Goal: Complete application form: Complete application form

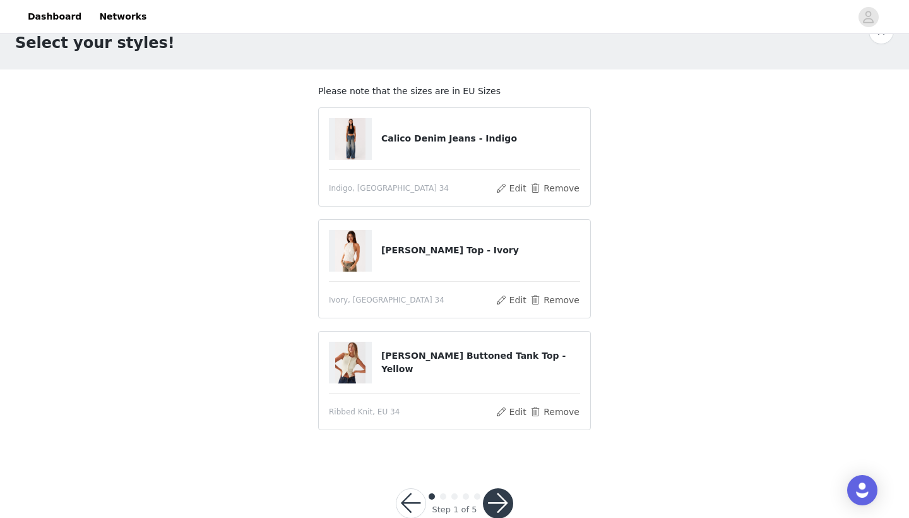
scroll to position [37, 0]
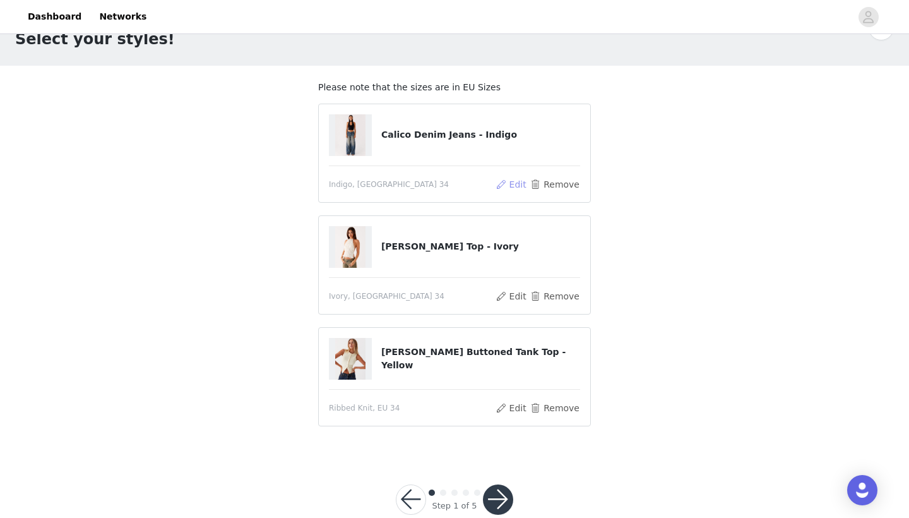
click at [514, 181] on button "Edit" at bounding box center [511, 184] width 32 height 15
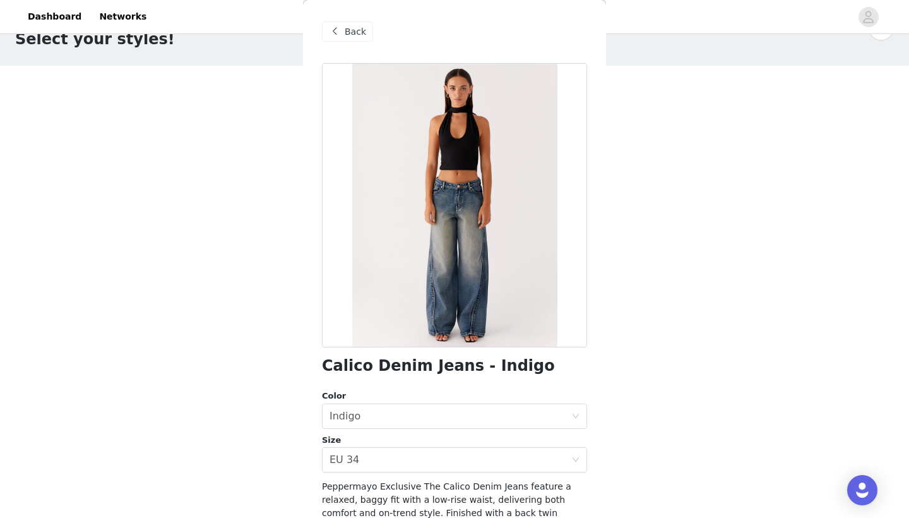
scroll to position [0, 0]
click at [352, 37] on span "Back" at bounding box center [355, 31] width 21 height 13
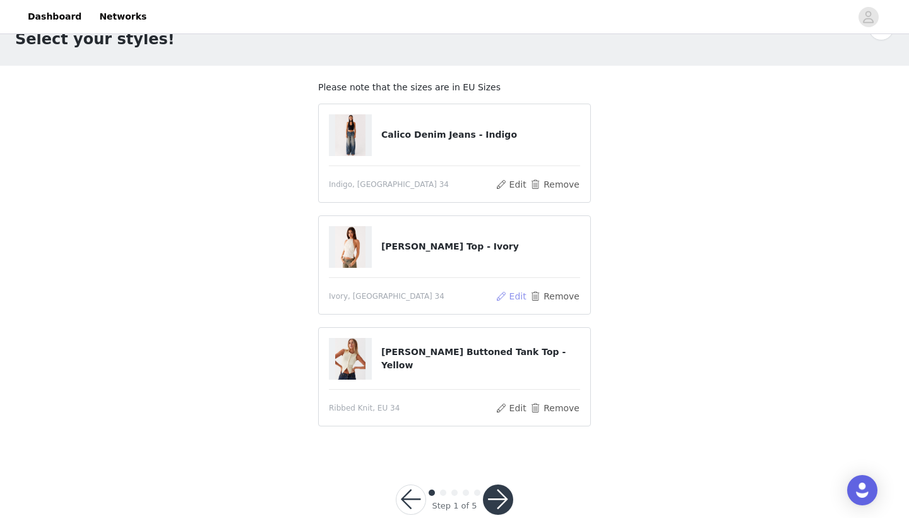
click at [520, 294] on button "Edit" at bounding box center [511, 295] width 32 height 15
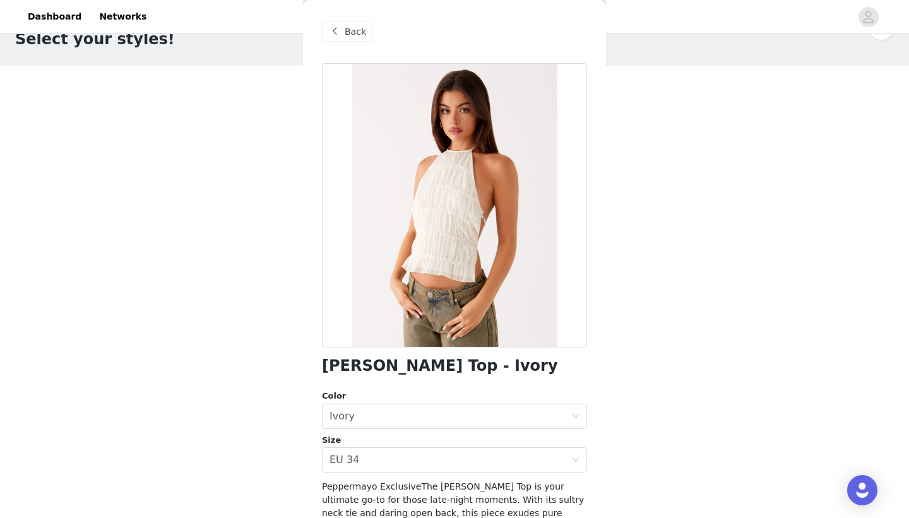
click at [335, 35] on span at bounding box center [334, 31] width 15 height 15
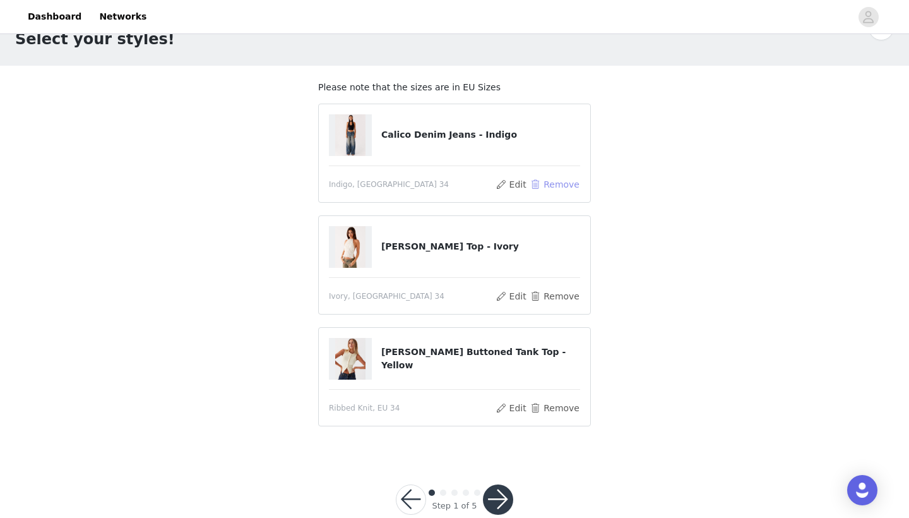
click at [548, 186] on button "Remove" at bounding box center [555, 184] width 50 height 15
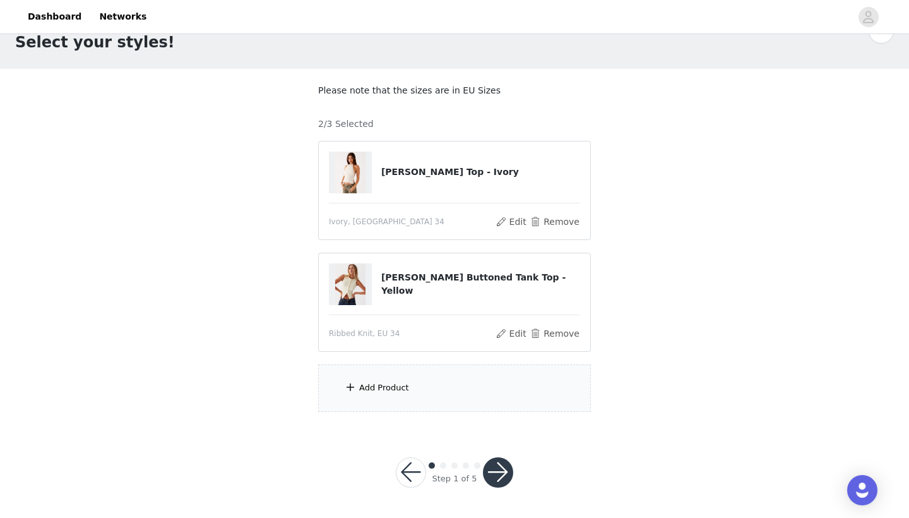
scroll to position [33, 0]
click at [432, 392] on div "Add Product" at bounding box center [454, 388] width 273 height 47
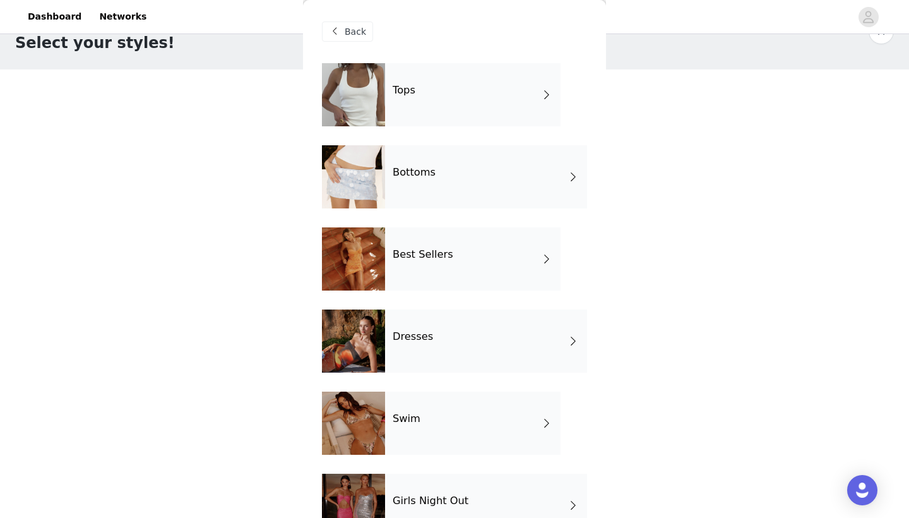
click at [455, 179] on div "Bottoms" at bounding box center [486, 176] width 202 height 63
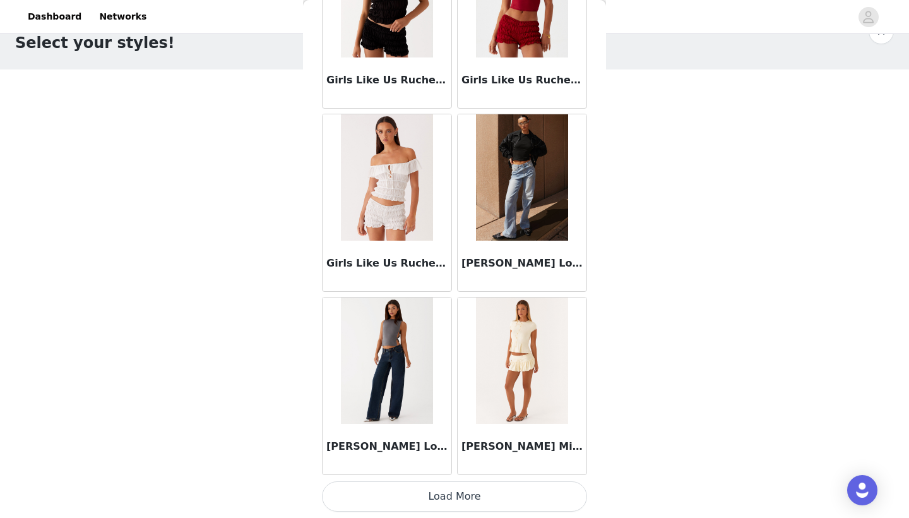
scroll to position [1414, 0]
click at [385, 419] on img at bounding box center [387, 360] width 92 height 126
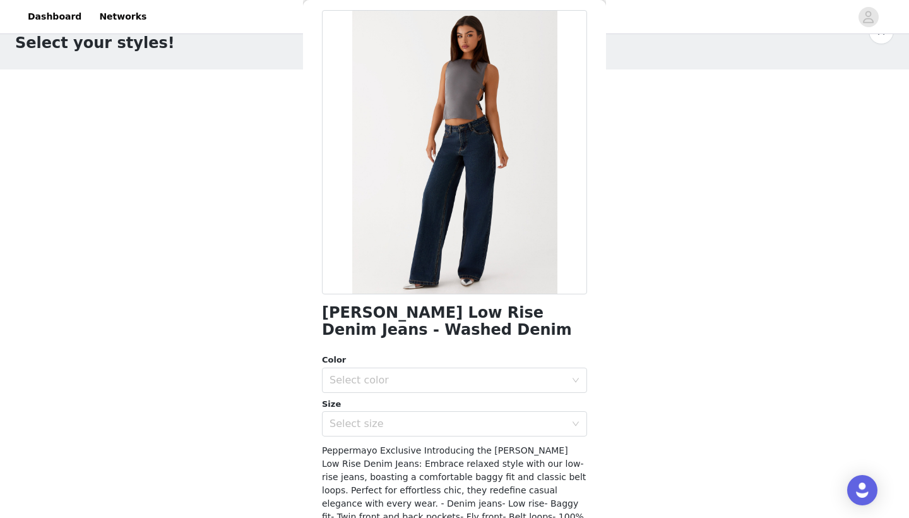
scroll to position [71, 0]
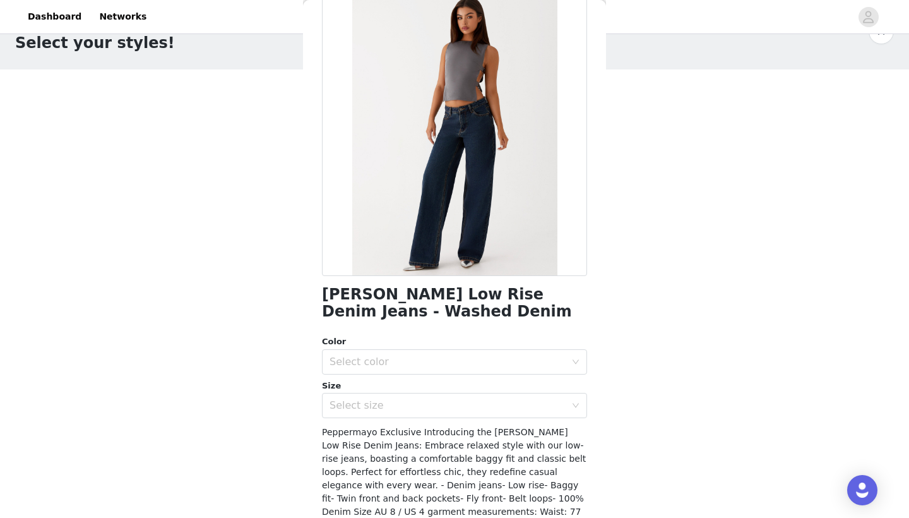
click at [457, 390] on div "Size" at bounding box center [454, 385] width 265 height 13
click at [454, 404] on div "Select size" at bounding box center [447, 405] width 236 height 13
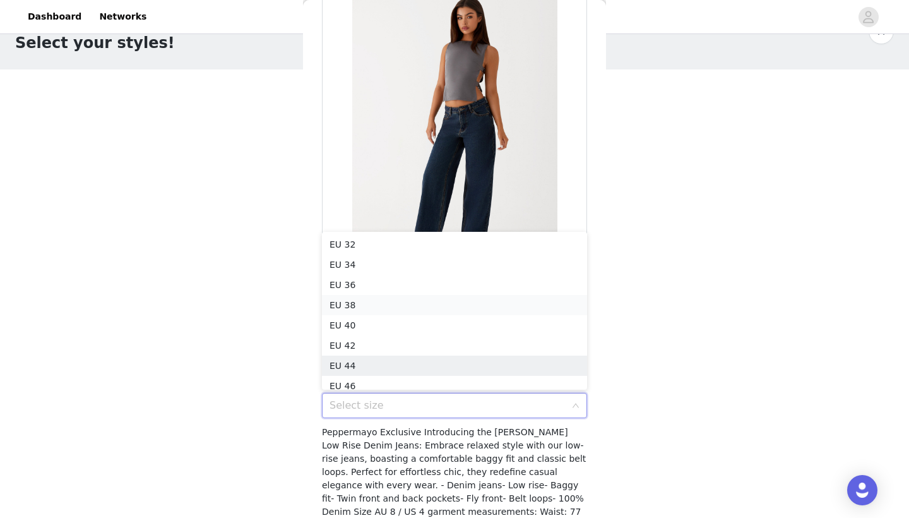
scroll to position [6, 0]
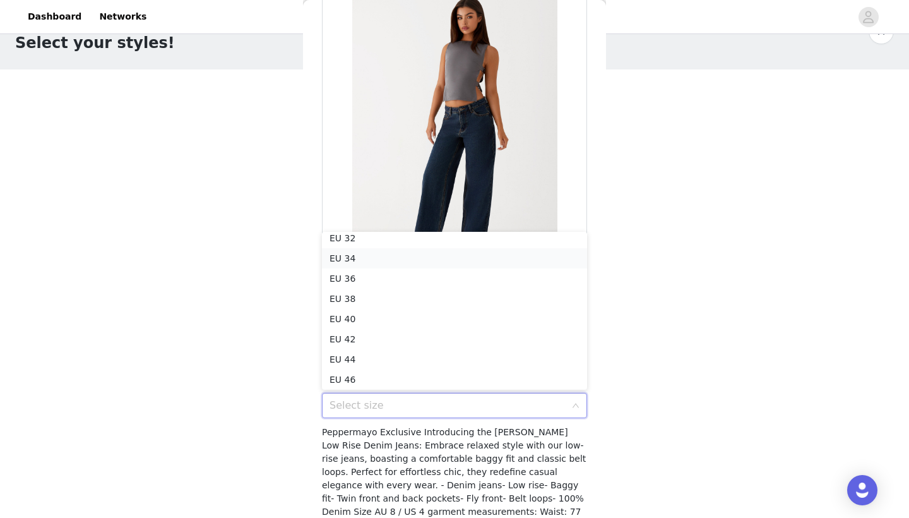
click at [426, 263] on li "EU 34" at bounding box center [454, 258] width 265 height 20
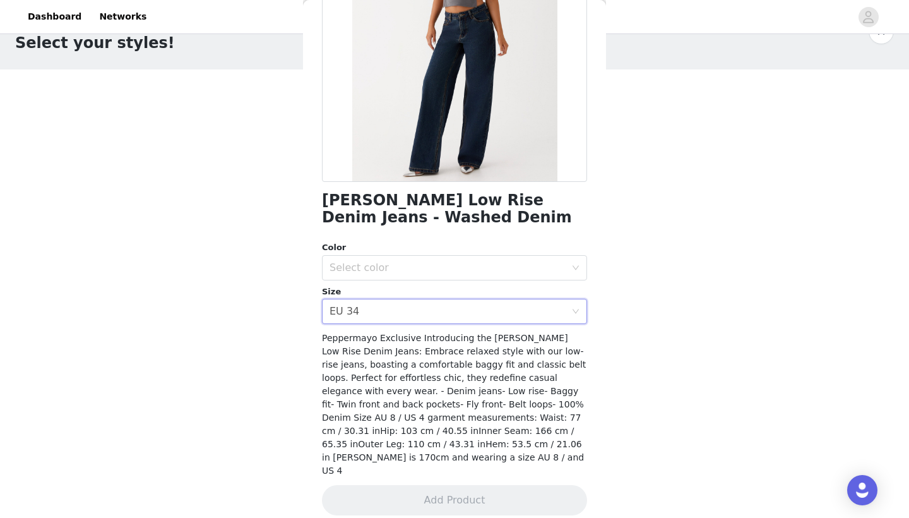
scroll to position [164, 0]
click at [418, 277] on div "Select color" at bounding box center [450, 269] width 242 height 24
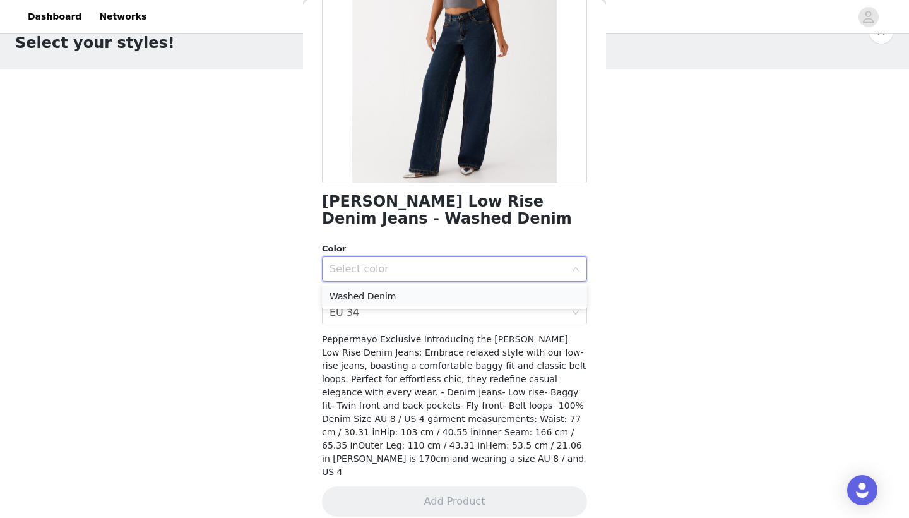
click at [415, 297] on li "Washed Denim" at bounding box center [454, 296] width 265 height 20
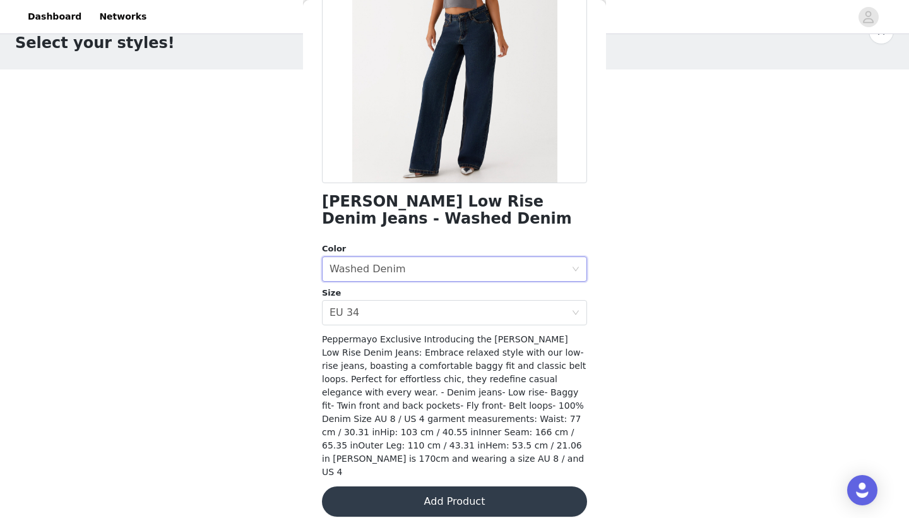
click at [436, 486] on button "Add Product" at bounding box center [454, 501] width 265 height 30
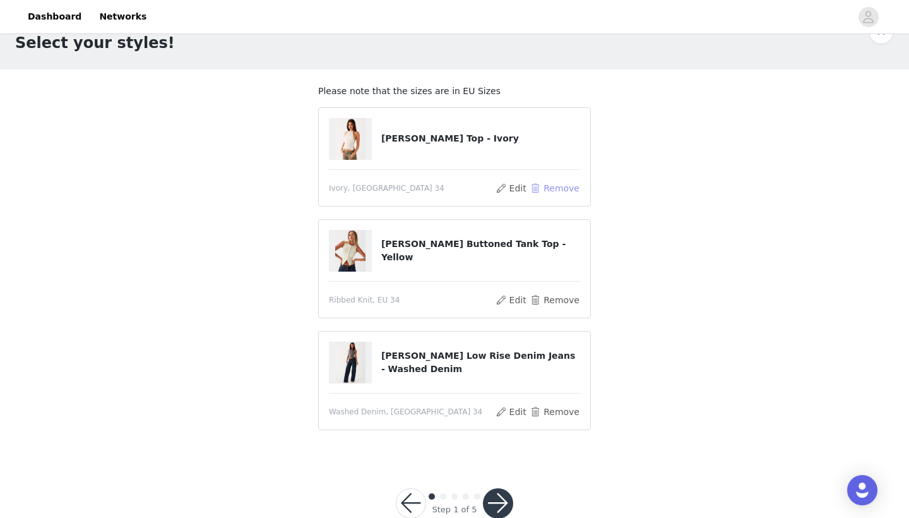
click at [543, 183] on button "Remove" at bounding box center [555, 188] width 50 height 15
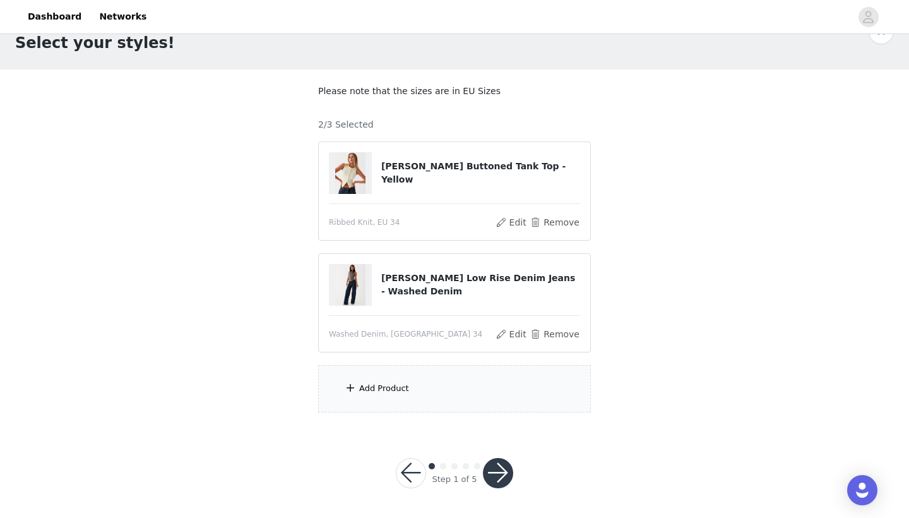
click at [370, 384] on div "Add Product" at bounding box center [384, 388] width 50 height 13
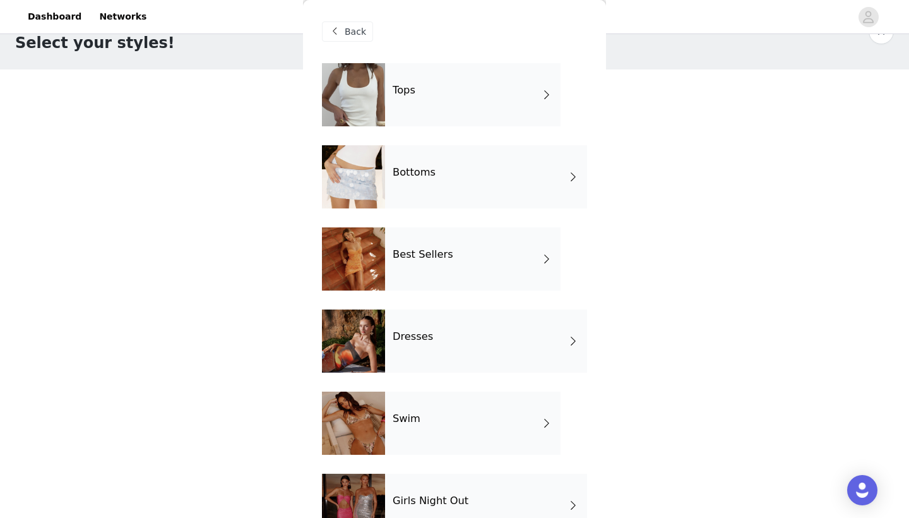
click at [473, 109] on div "Tops" at bounding box center [472, 94] width 175 height 63
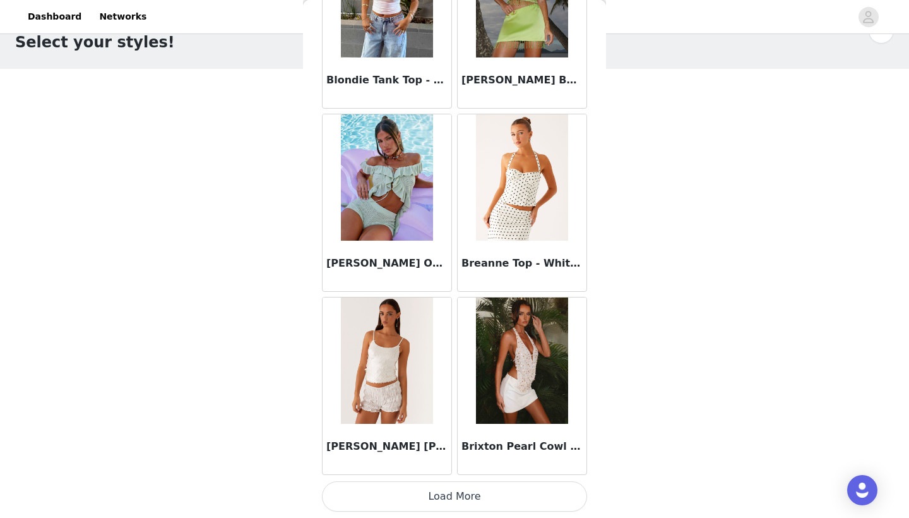
scroll to position [33, 0]
click at [489, 499] on button "Load More" at bounding box center [454, 496] width 265 height 30
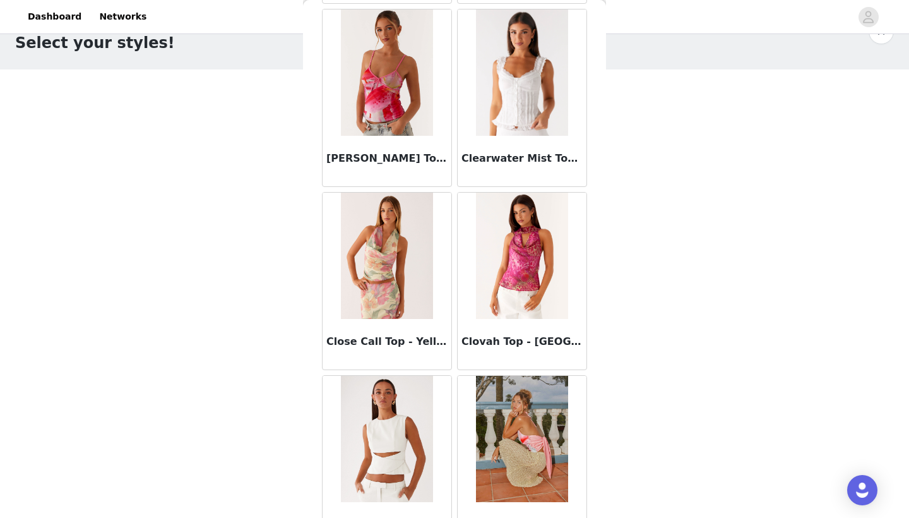
scroll to position [2987, 0]
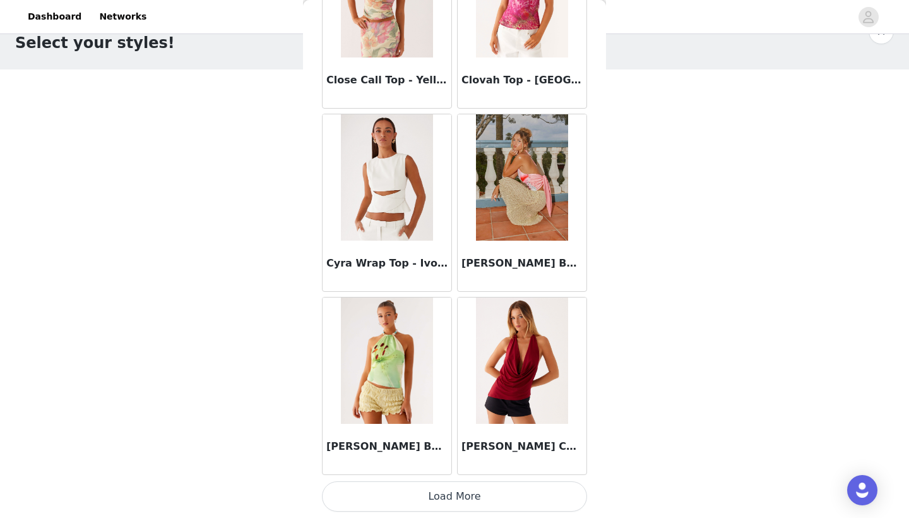
click at [453, 490] on button "Load More" at bounding box center [454, 496] width 265 height 30
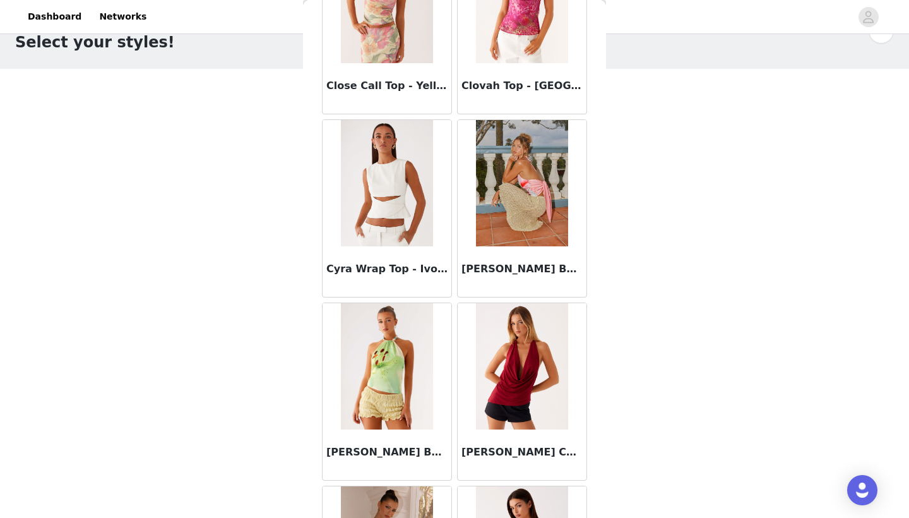
scroll to position [33, 0]
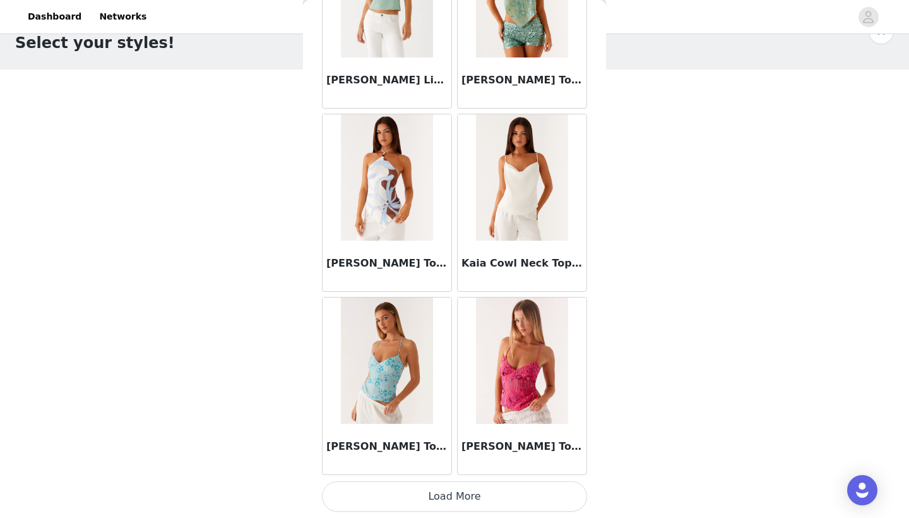
click at [448, 504] on button "Load More" at bounding box center [454, 496] width 265 height 30
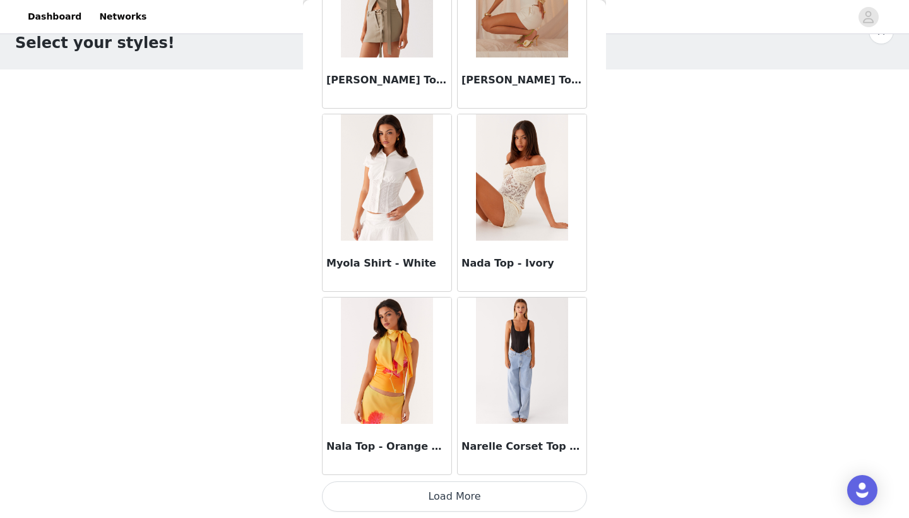
scroll to position [6905, 0]
click at [495, 492] on button "Load More" at bounding box center [454, 496] width 265 height 30
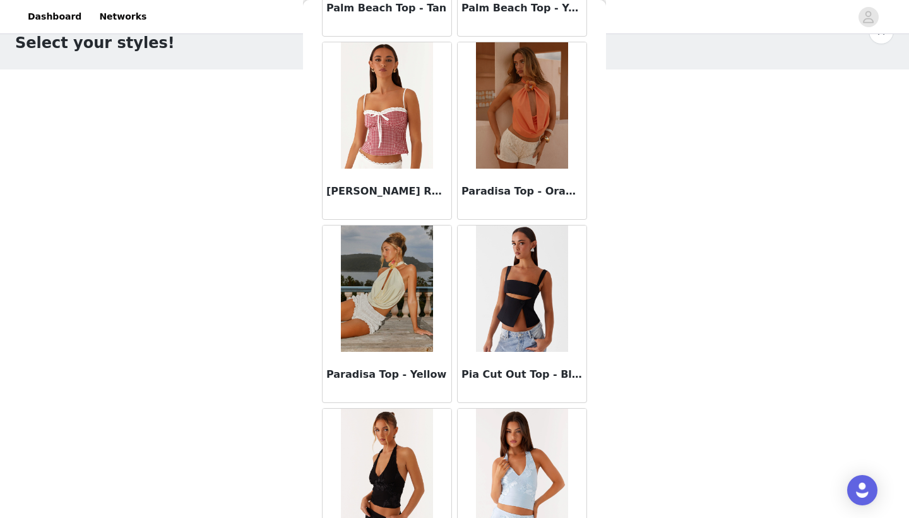
scroll to position [8077, 0]
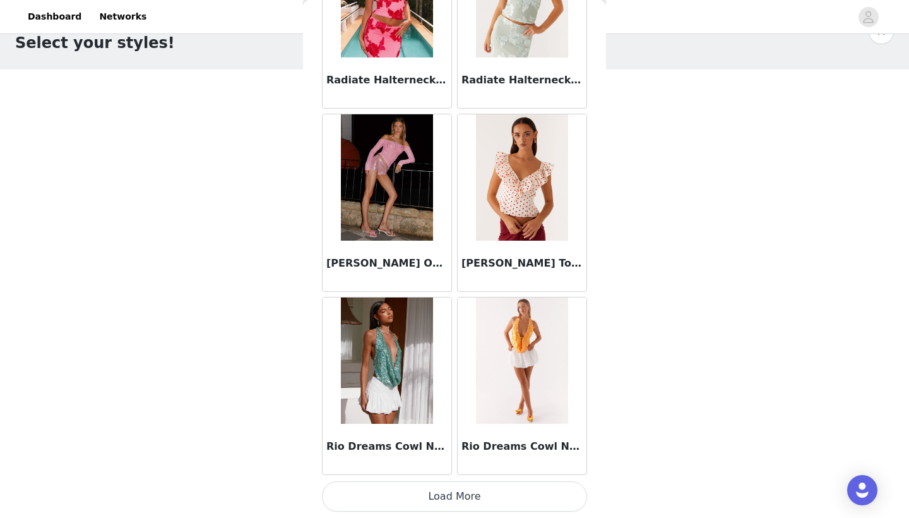
click at [446, 499] on button "Load More" at bounding box center [454, 496] width 265 height 30
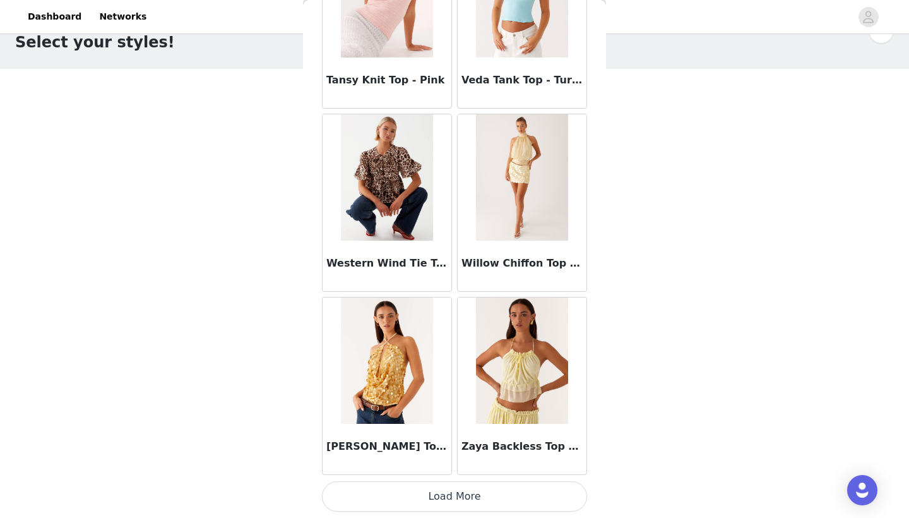
scroll to position [33, 0]
click at [504, 493] on button "Load More" at bounding box center [454, 496] width 265 height 30
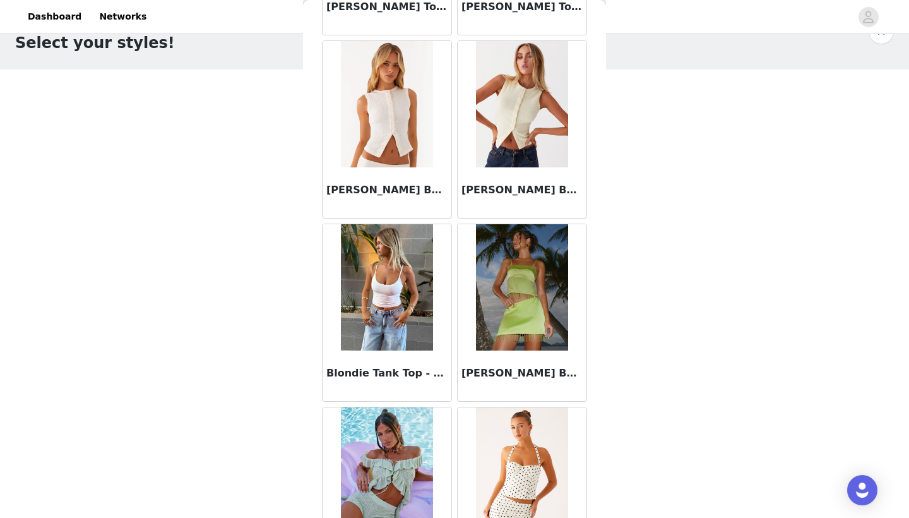
scroll to position [1118, 0]
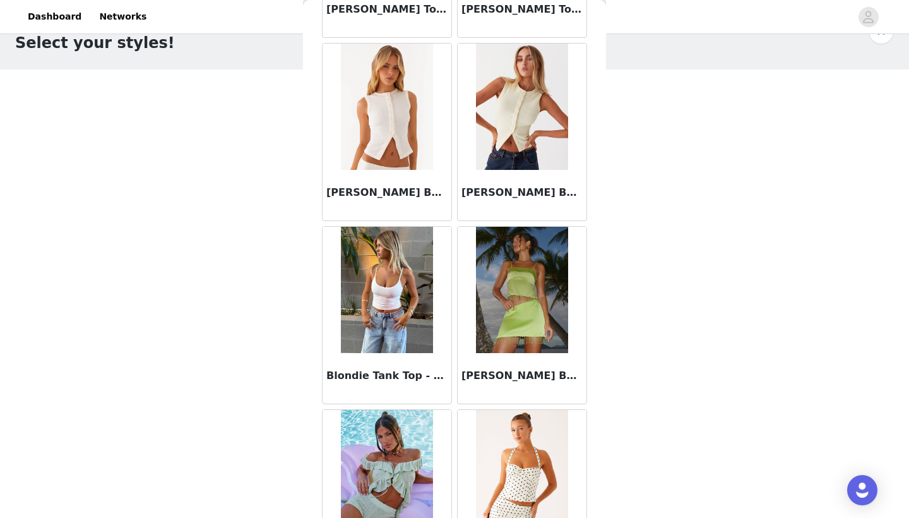
click at [514, 106] on img at bounding box center [522, 107] width 92 height 126
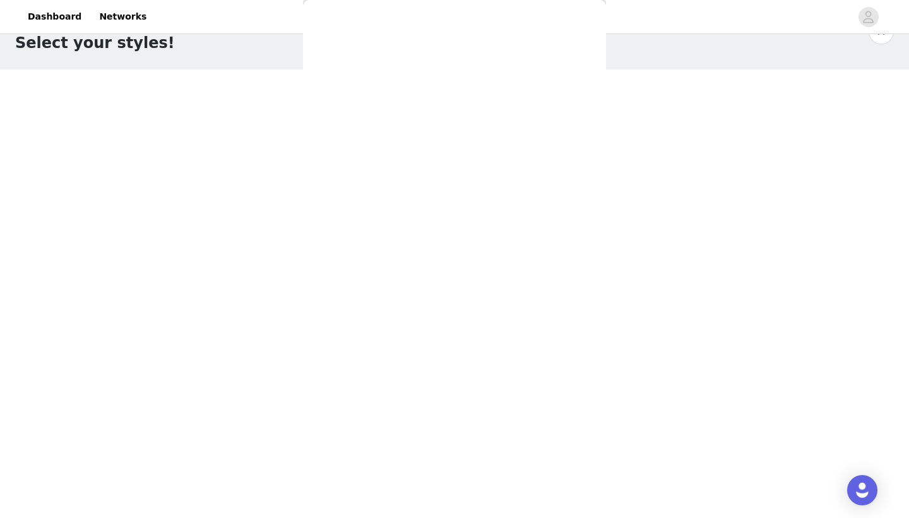
scroll to position [147, 0]
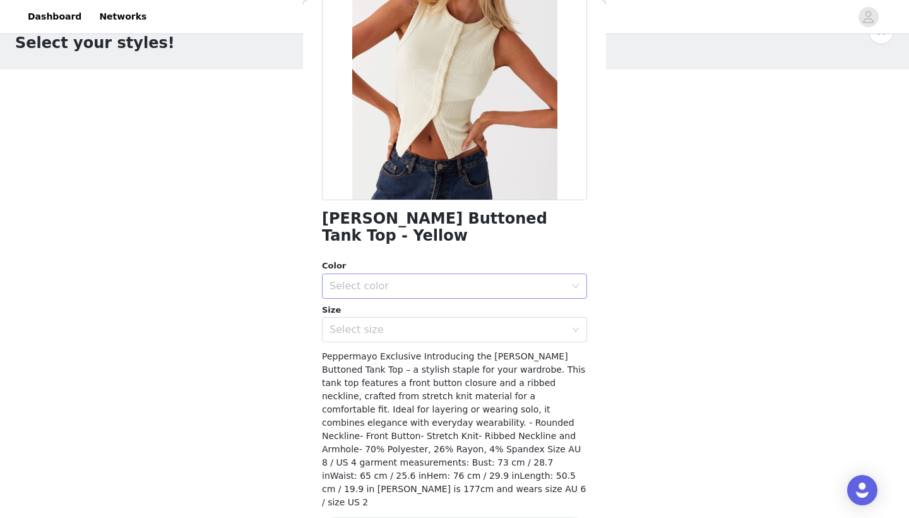
click at [454, 274] on div "Select color" at bounding box center [450, 286] width 242 height 24
click at [447, 298] on li "Ribbed Knit" at bounding box center [454, 296] width 265 height 20
click at [442, 323] on div "Select size" at bounding box center [447, 329] width 236 height 13
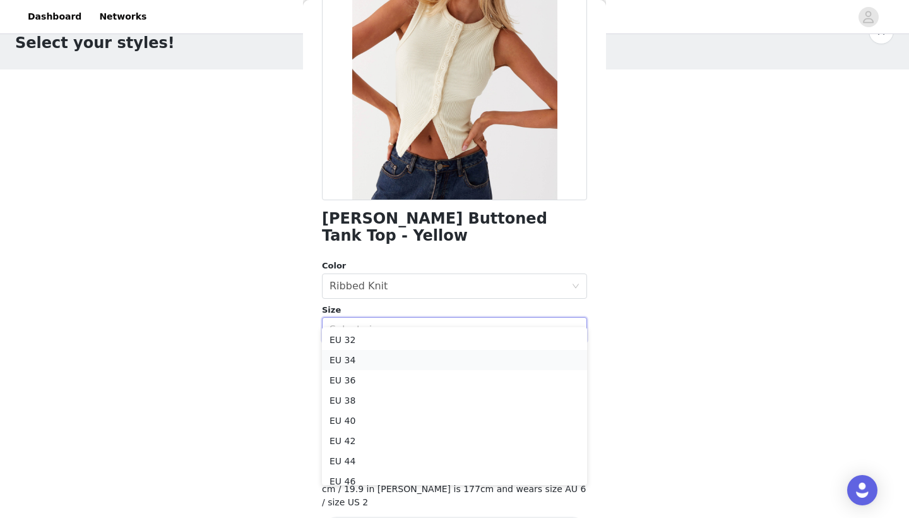
click at [424, 361] on li "EU 34" at bounding box center [454, 360] width 265 height 20
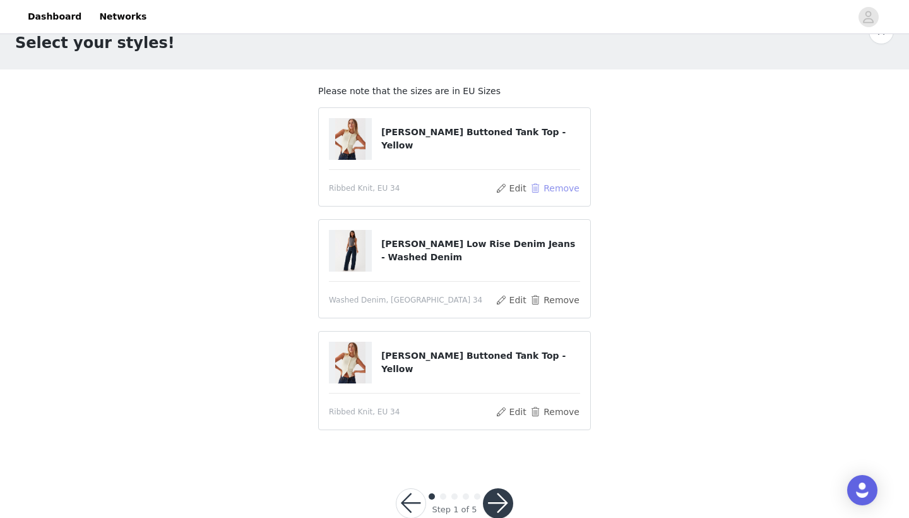
click at [540, 190] on button "Remove" at bounding box center [555, 188] width 50 height 15
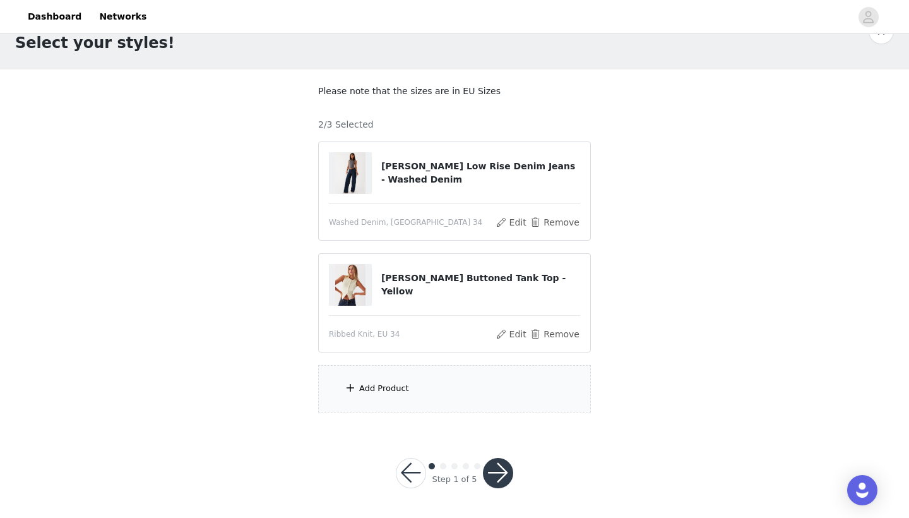
click at [370, 374] on div "Add Product" at bounding box center [454, 388] width 273 height 47
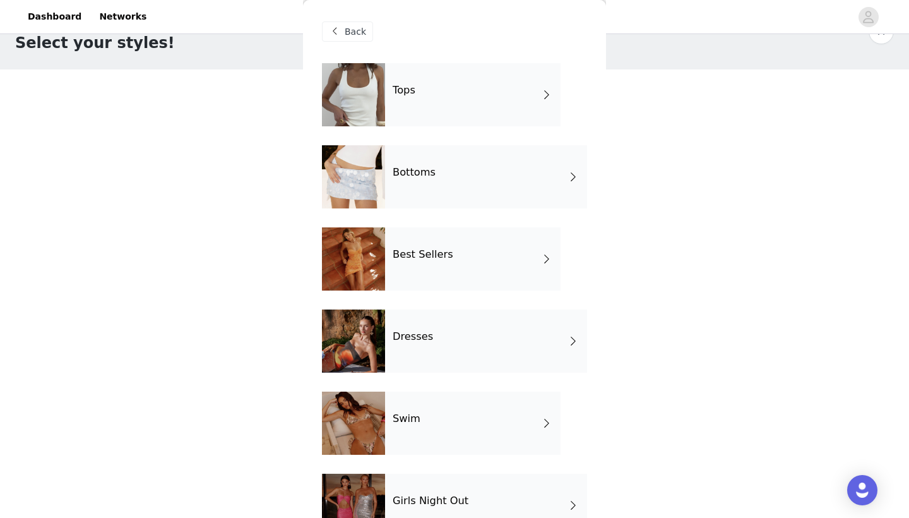
click at [518, 95] on div "Tops" at bounding box center [472, 94] width 175 height 63
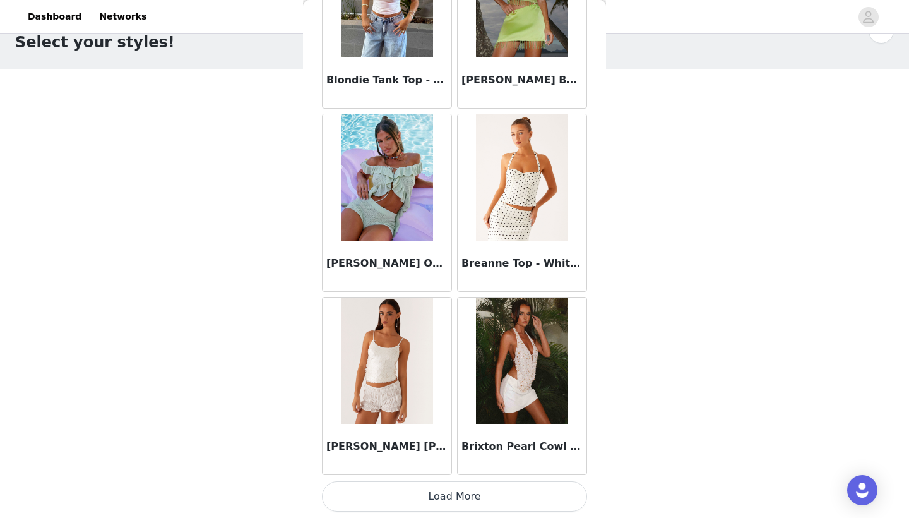
scroll to position [33, 0]
click at [477, 503] on button "Load More" at bounding box center [454, 496] width 265 height 30
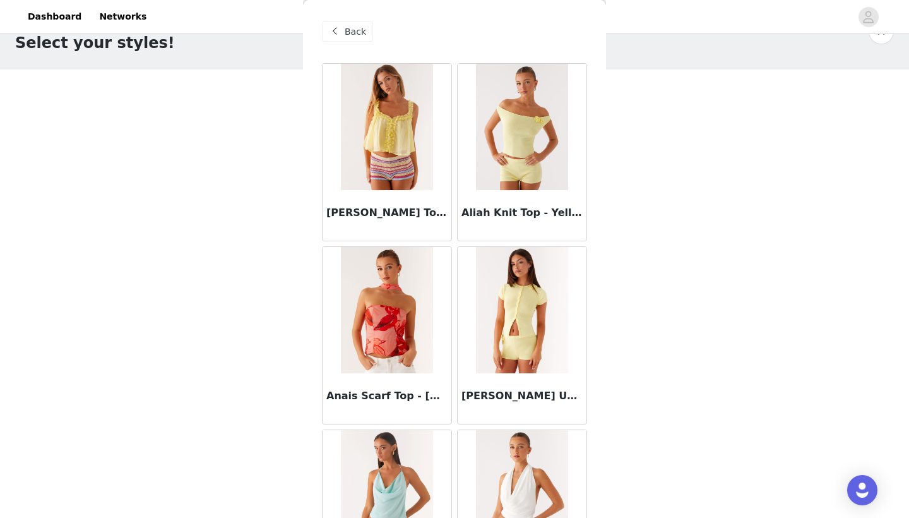
scroll to position [0, 0]
click at [350, 36] on span "Back" at bounding box center [355, 31] width 21 height 13
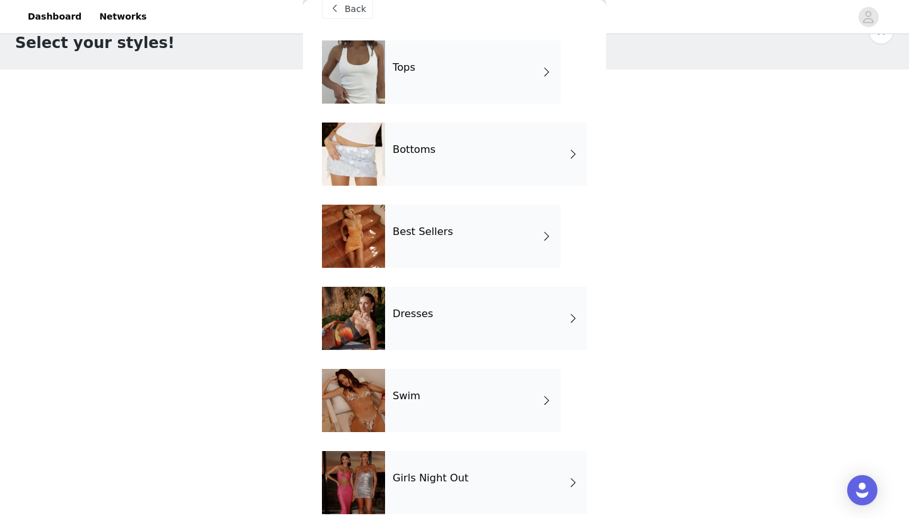
scroll to position [31, 0]
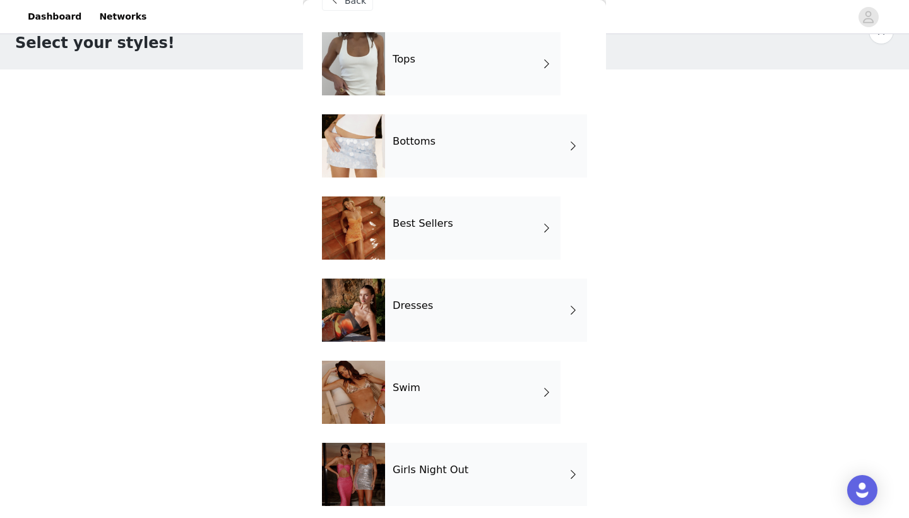
click at [436, 301] on div "Dresses" at bounding box center [486, 309] width 202 height 63
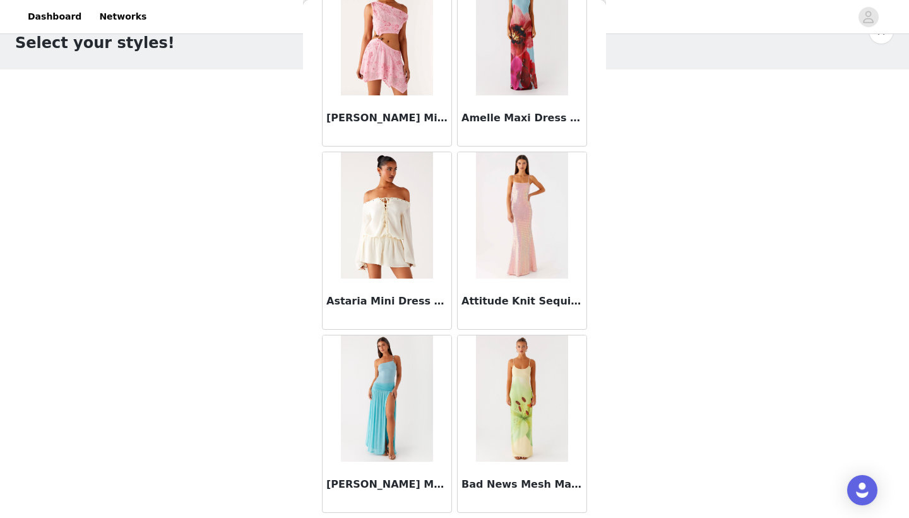
scroll to position [84, 0]
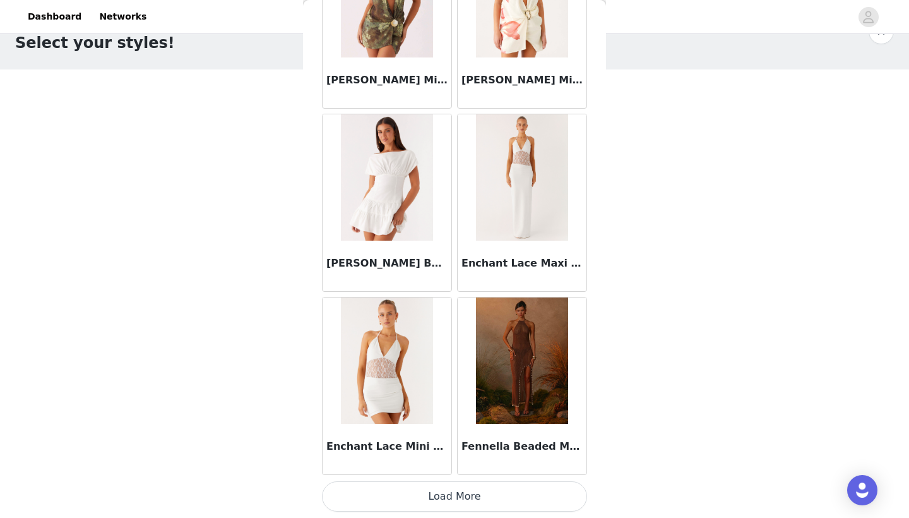
click at [451, 497] on button "Load More" at bounding box center [454, 496] width 265 height 30
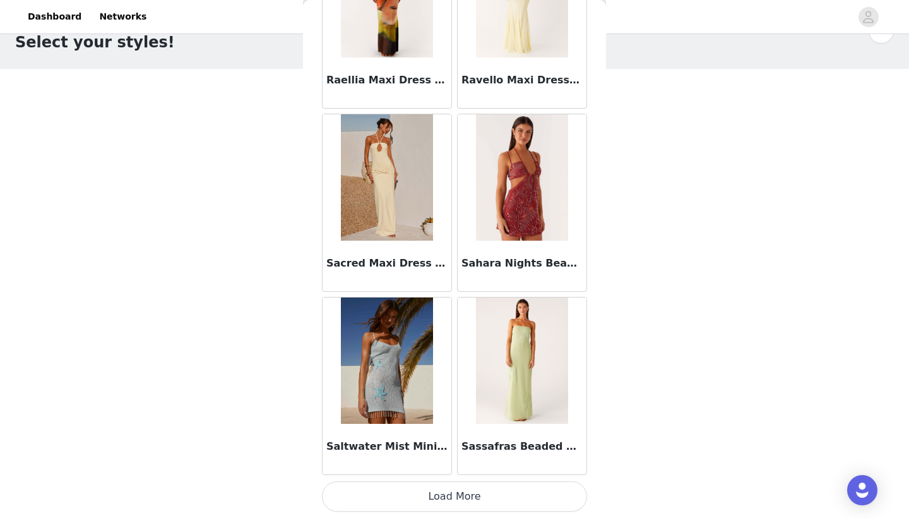
scroll to position [33, 0]
click at [461, 490] on button "Load More" at bounding box center [454, 496] width 265 height 30
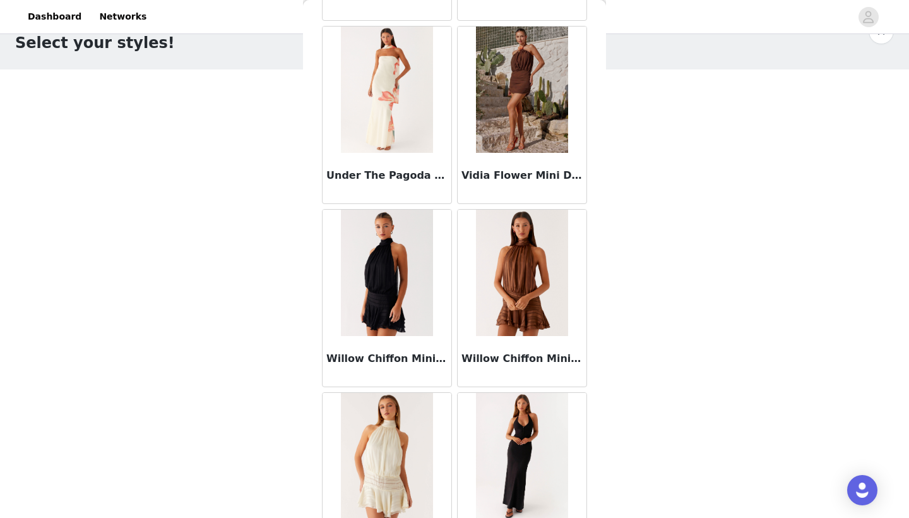
scroll to position [4324, 0]
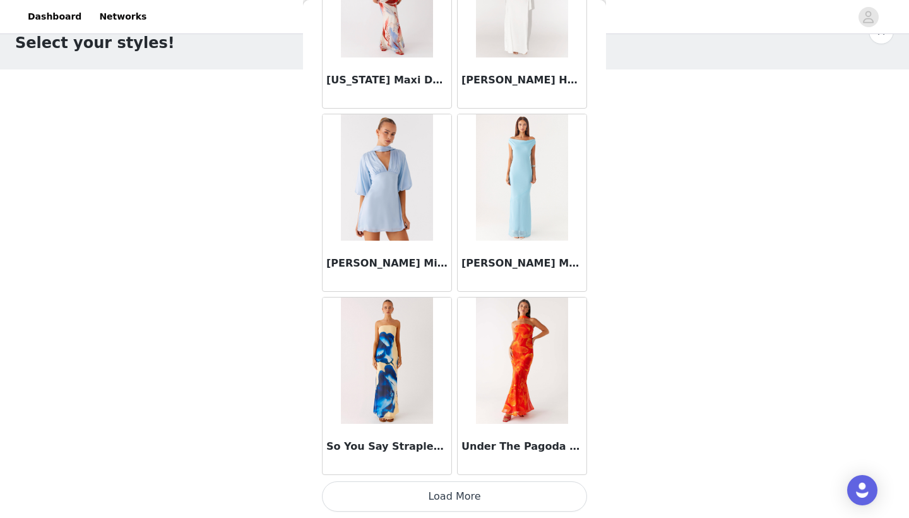
click at [474, 504] on button "Load More" at bounding box center [454, 496] width 265 height 30
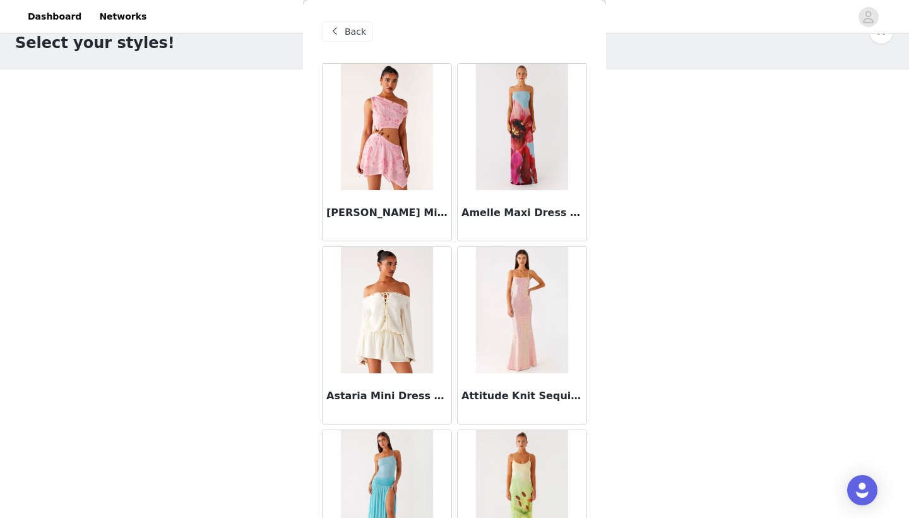
scroll to position [0, 0]
click at [344, 35] on div "Back" at bounding box center [347, 31] width 51 height 20
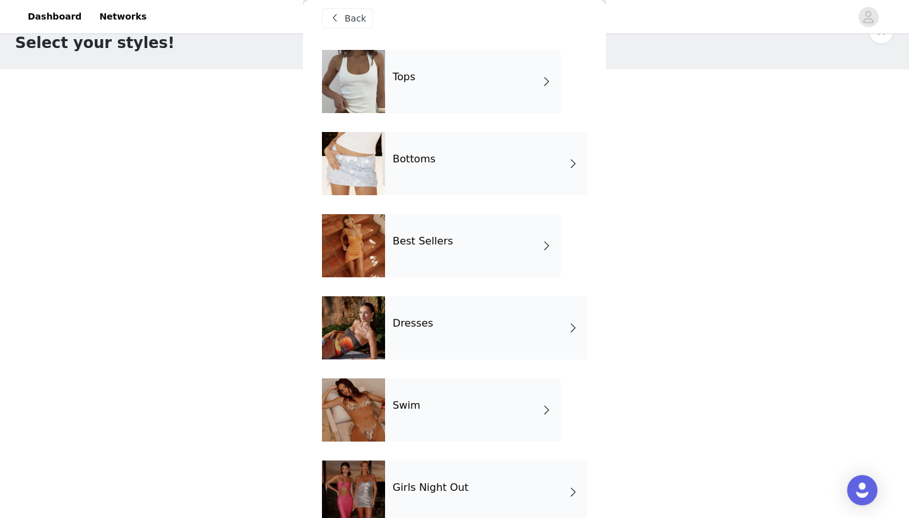
scroll to position [15, 0]
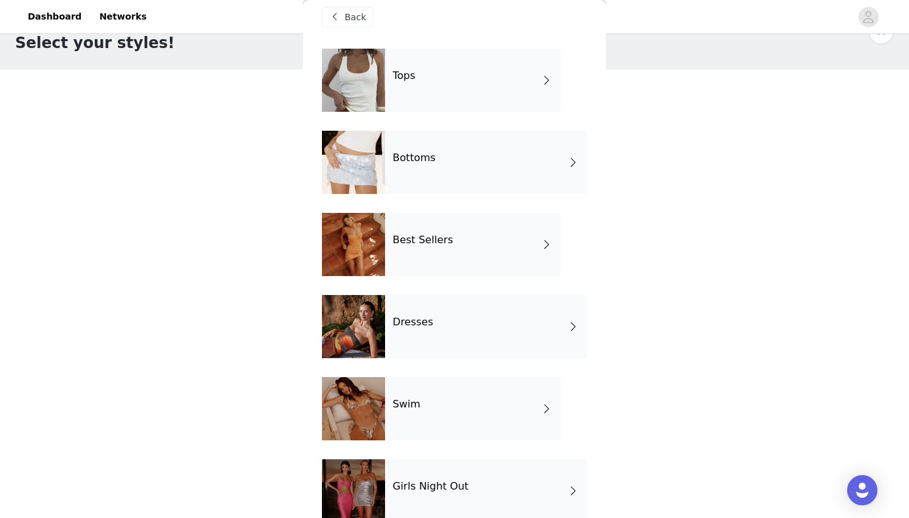
click at [403, 254] on div "Best Sellers" at bounding box center [472, 244] width 175 height 63
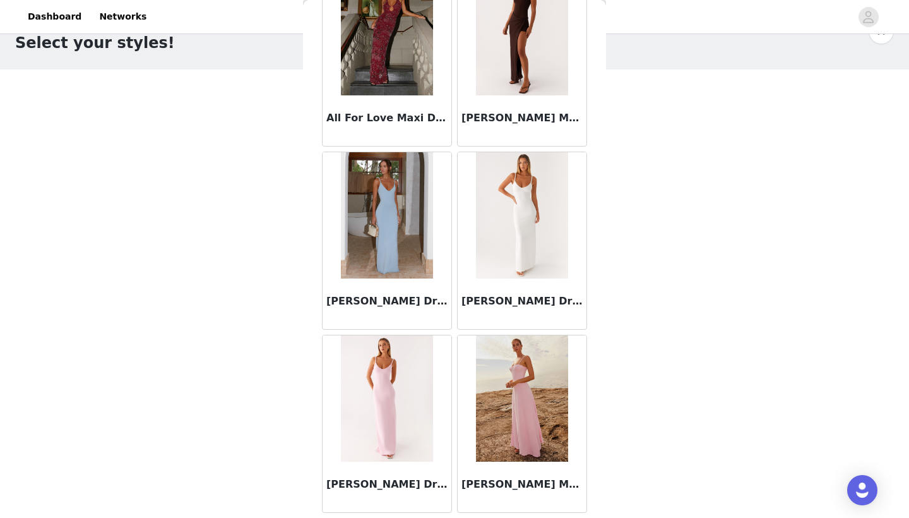
scroll to position [1011, 0]
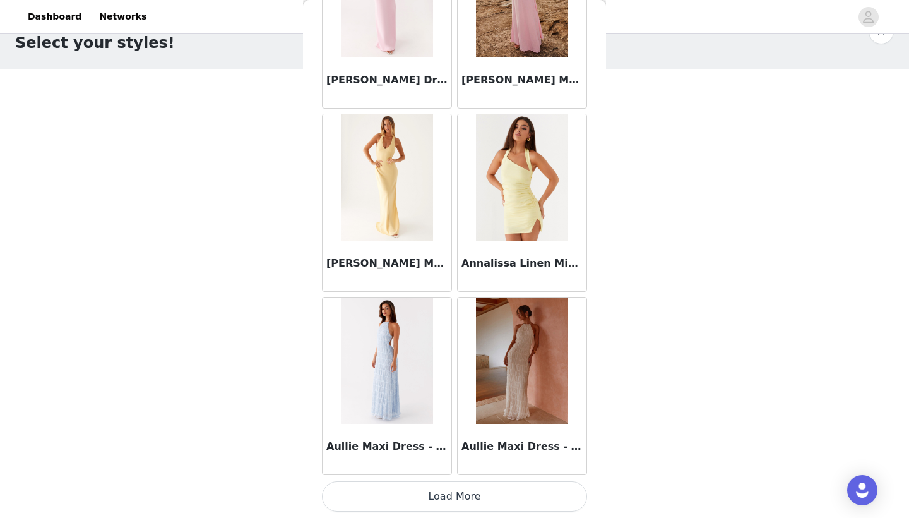
click at [434, 499] on button "Load More" at bounding box center [454, 496] width 265 height 30
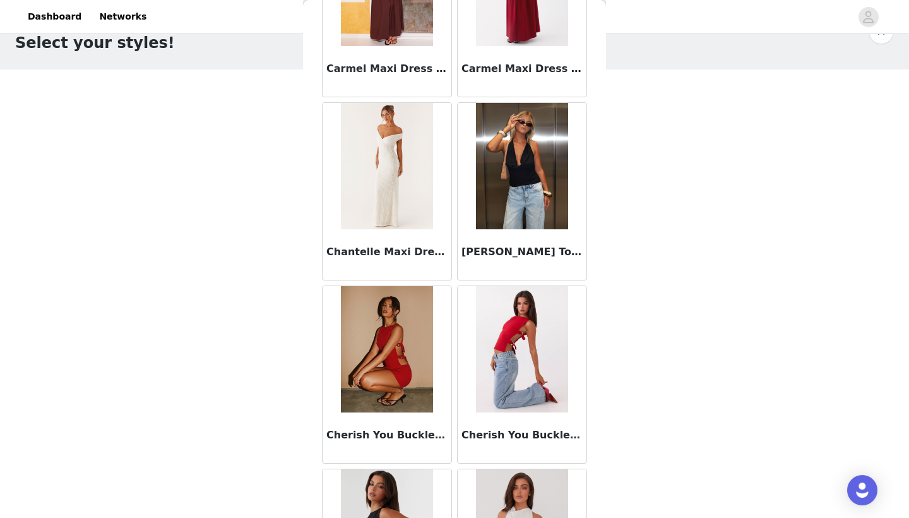
scroll to position [3098, 0]
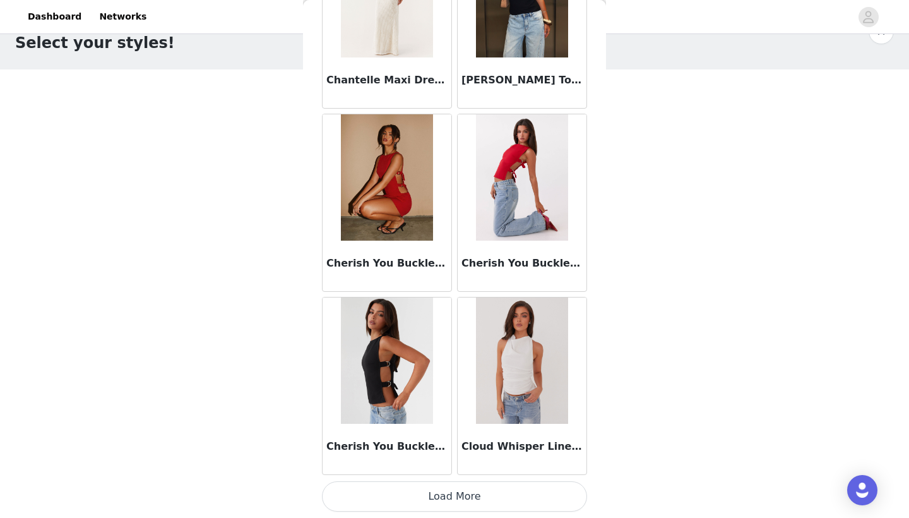
click at [413, 502] on button "Load More" at bounding box center [454, 496] width 265 height 30
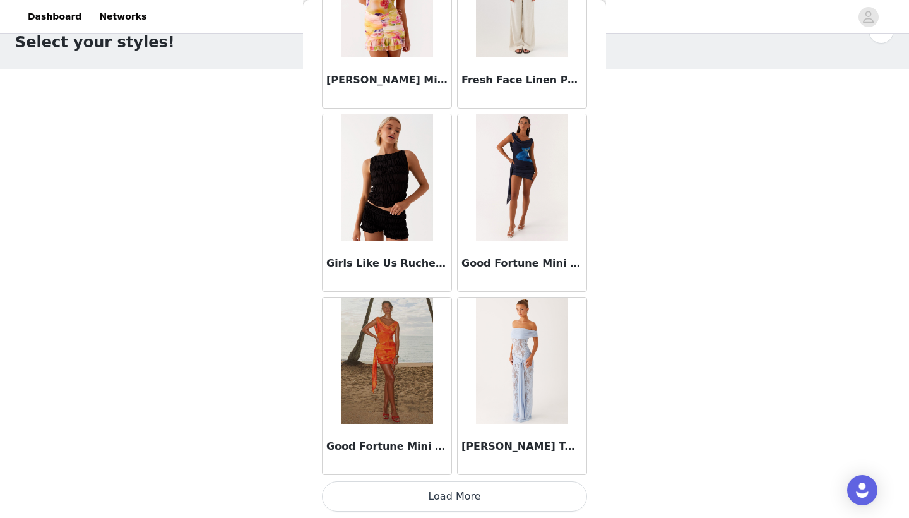
scroll to position [33, 0]
click at [442, 490] on button "Load More" at bounding box center [454, 496] width 265 height 30
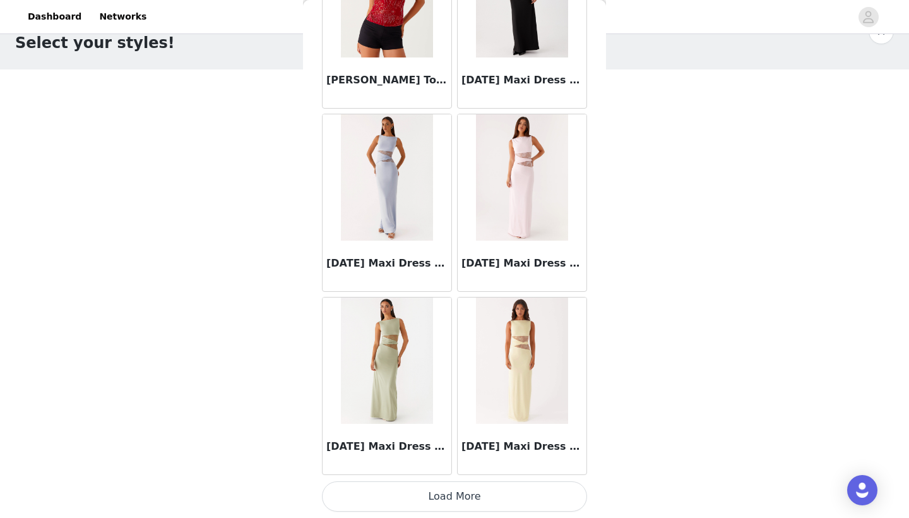
click at [482, 499] on button "Load More" at bounding box center [454, 496] width 265 height 30
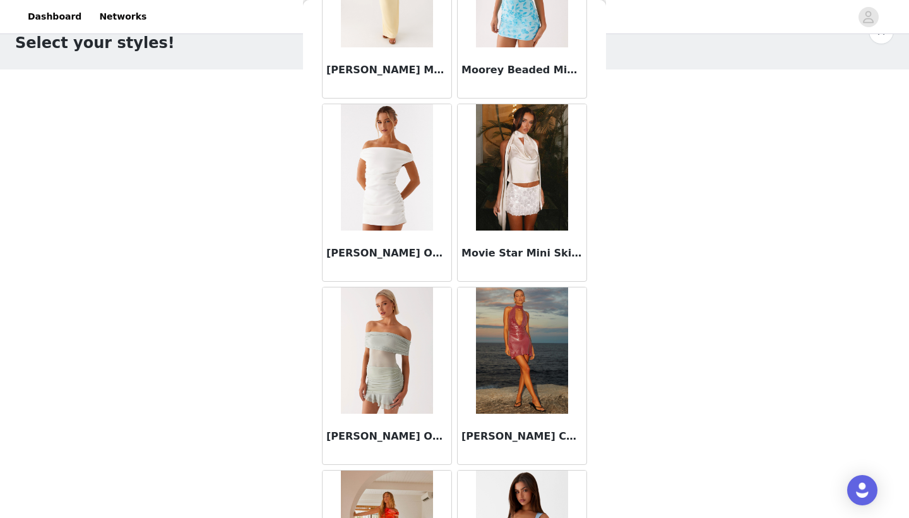
scroll to position [8676, 0]
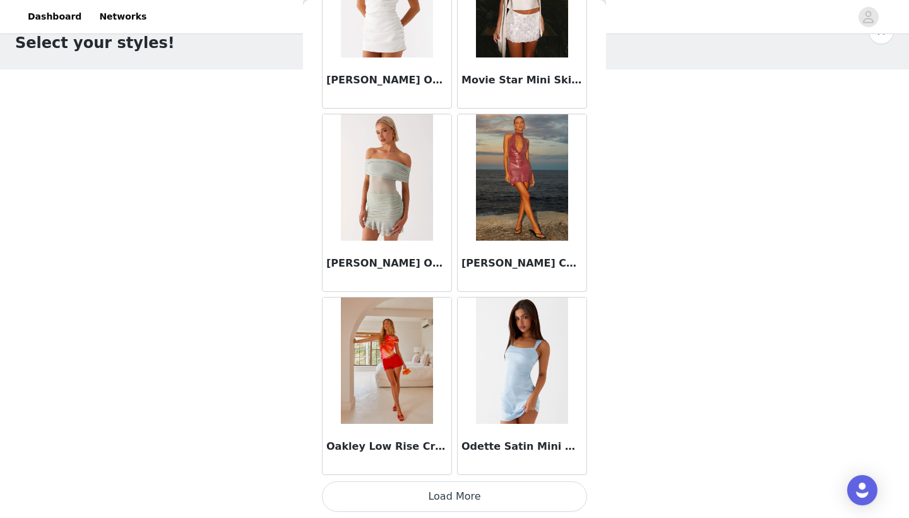
click at [507, 505] on button "Load More" at bounding box center [454, 496] width 265 height 30
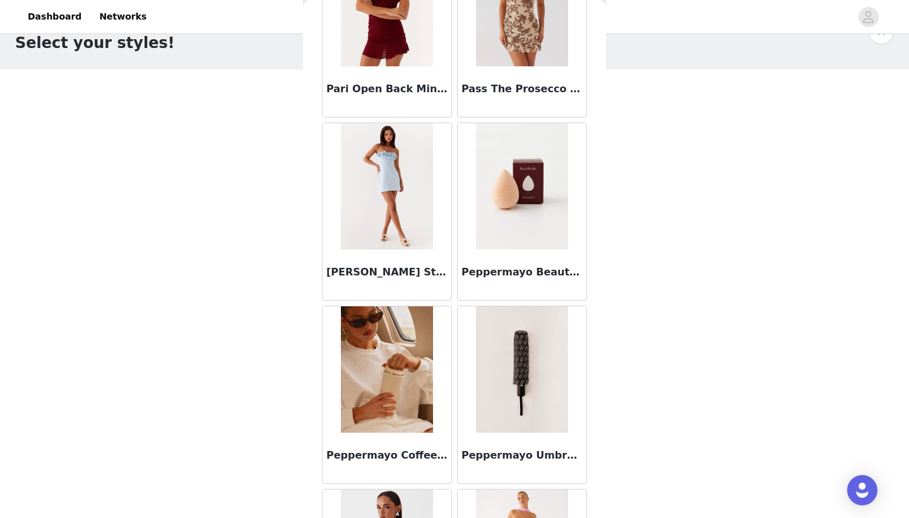
scroll to position [9679, 0]
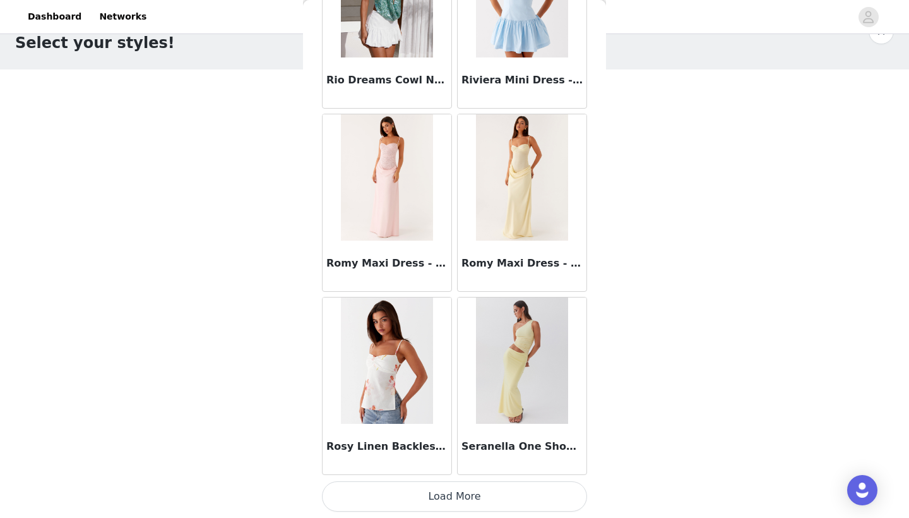
click at [496, 501] on button "Load More" at bounding box center [454, 496] width 265 height 30
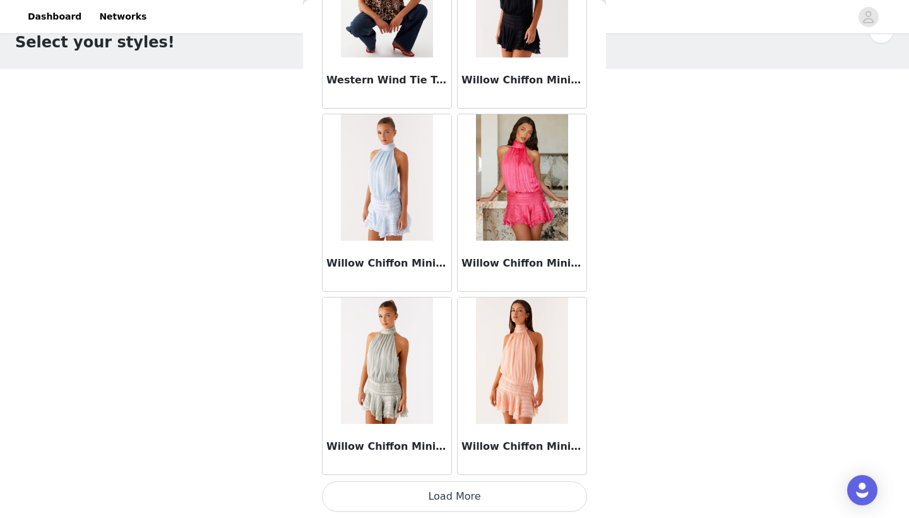
scroll to position [33, 0]
click at [444, 494] on button "Load More" at bounding box center [454, 496] width 265 height 30
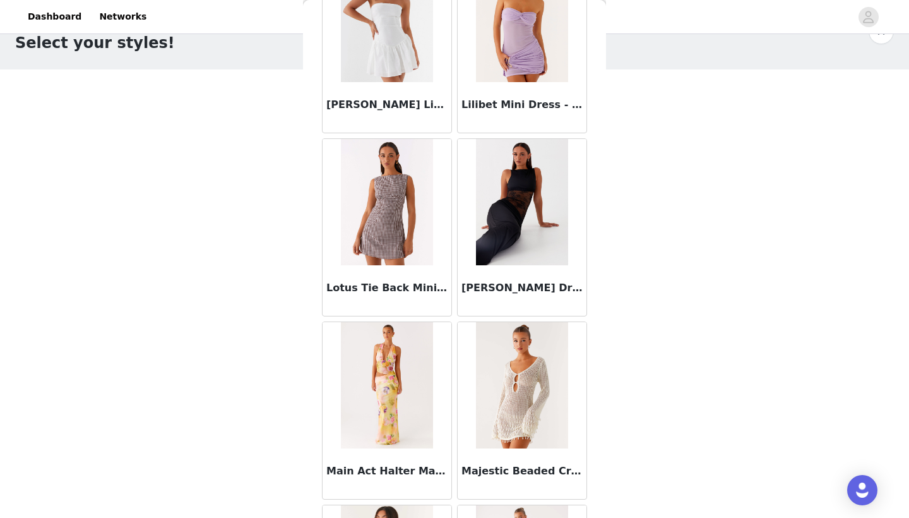
scroll to position [7616, 0]
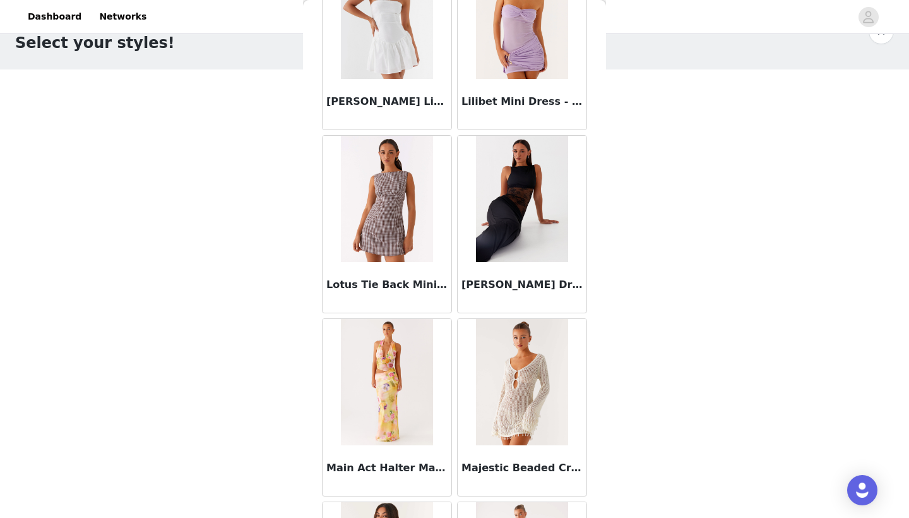
click at [508, 213] on img at bounding box center [522, 199] width 92 height 126
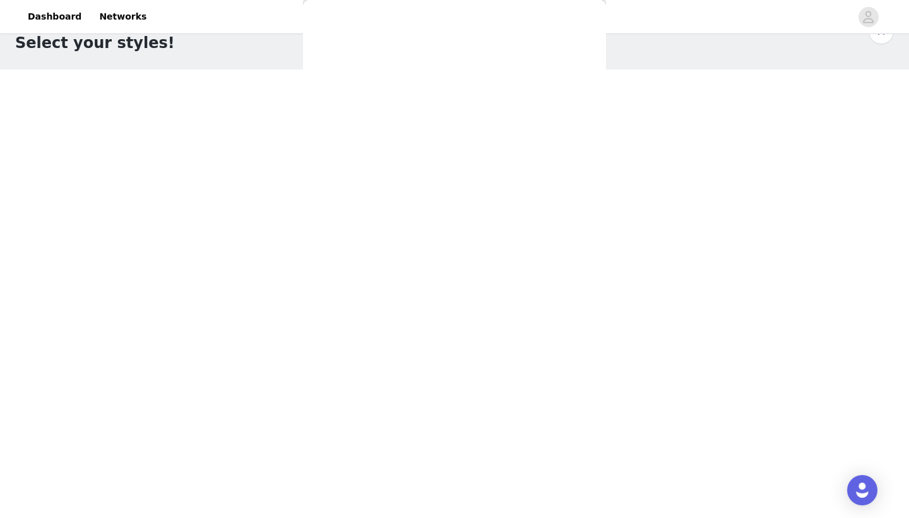
scroll to position [0, 0]
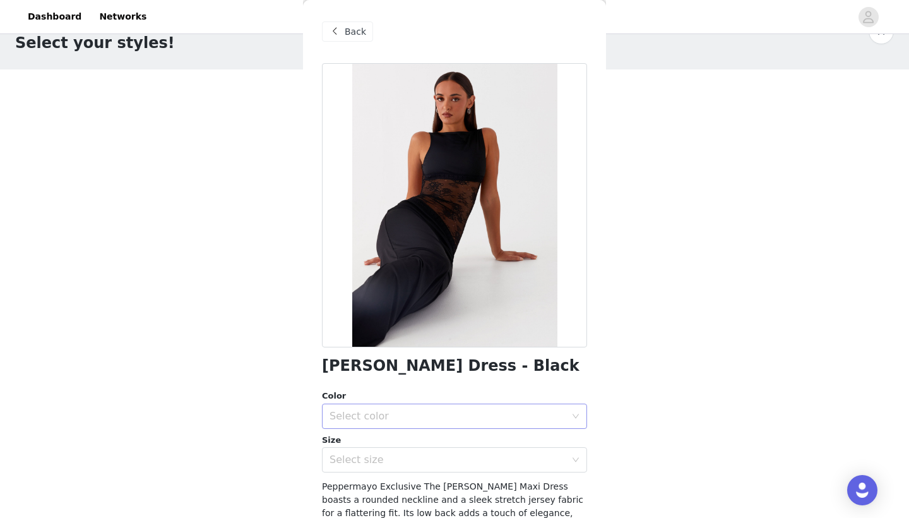
click at [429, 418] on div "Select color" at bounding box center [447, 416] width 236 height 13
click at [423, 446] on li "Black" at bounding box center [454, 443] width 265 height 20
click at [420, 458] on div "Select size" at bounding box center [447, 459] width 236 height 13
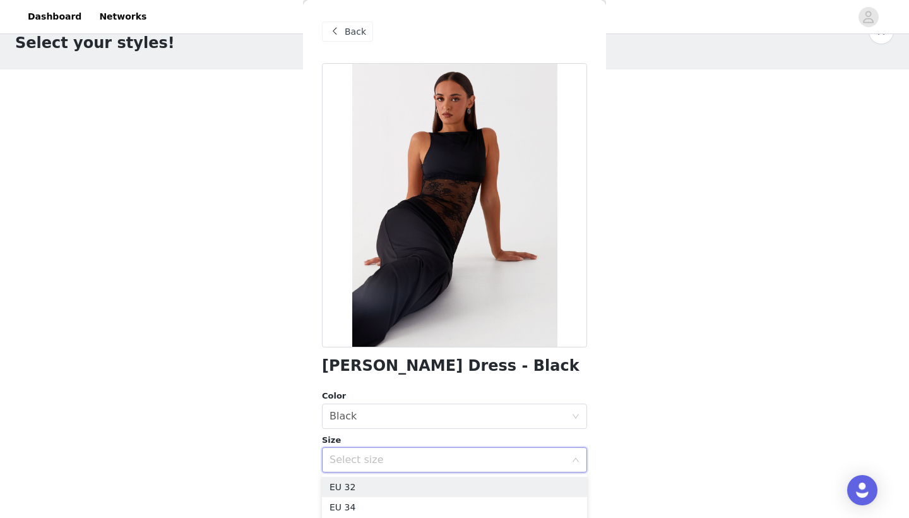
scroll to position [50, 0]
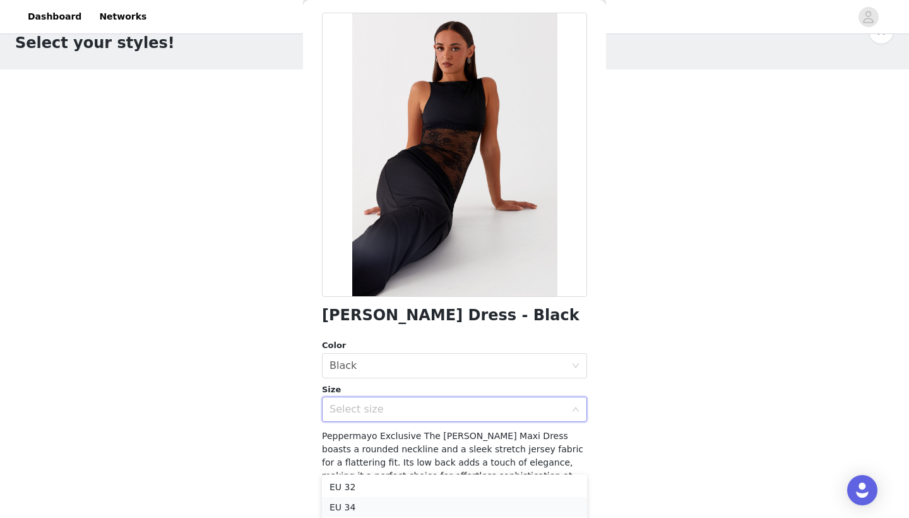
click at [406, 502] on li "EU 34" at bounding box center [454, 507] width 265 height 20
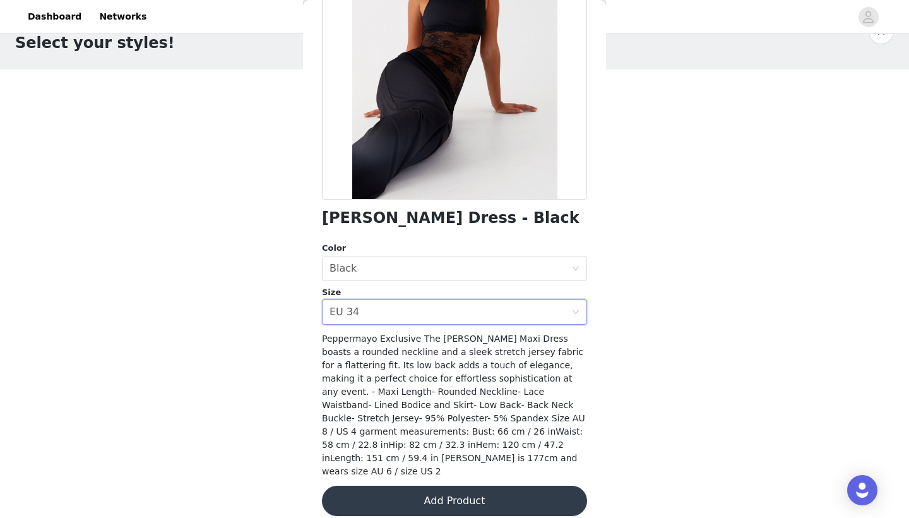
scroll to position [147, 0]
click at [459, 486] on button "Add Product" at bounding box center [454, 501] width 265 height 30
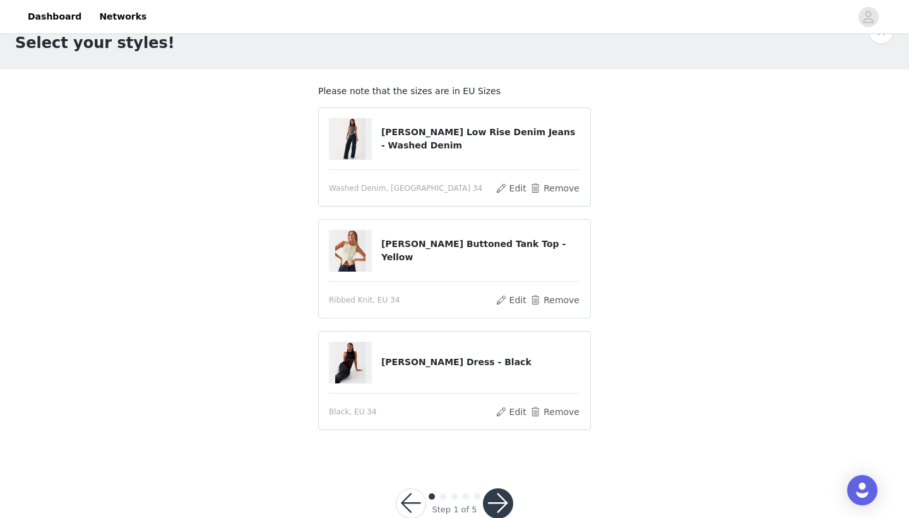
click at [501, 495] on button "button" at bounding box center [498, 503] width 30 height 30
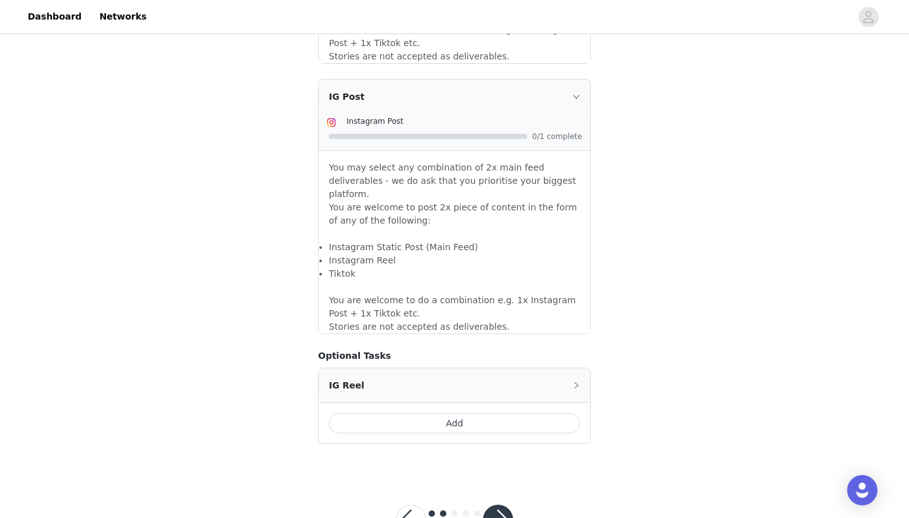
scroll to position [1050, 0]
click at [495, 505] on button "button" at bounding box center [498, 520] width 30 height 30
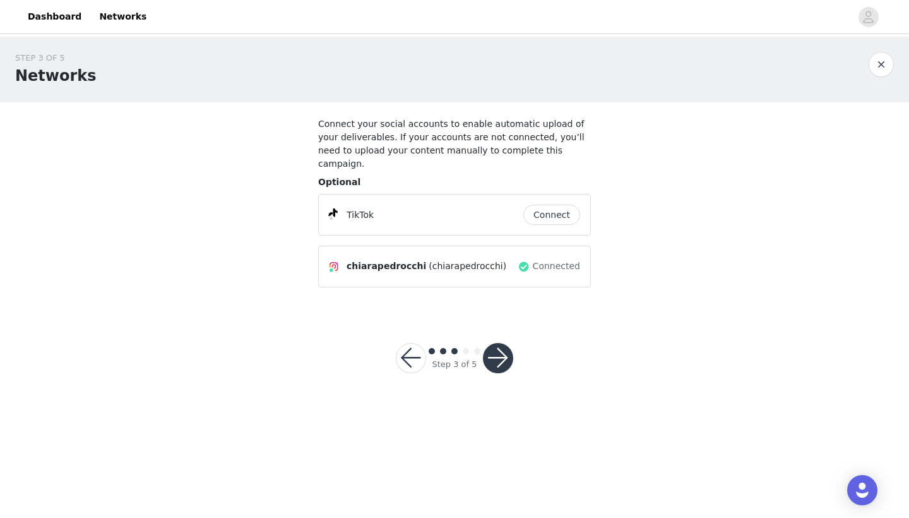
click at [555, 205] on button "Connect" at bounding box center [551, 215] width 57 height 20
click at [502, 353] on button "button" at bounding box center [498, 358] width 30 height 30
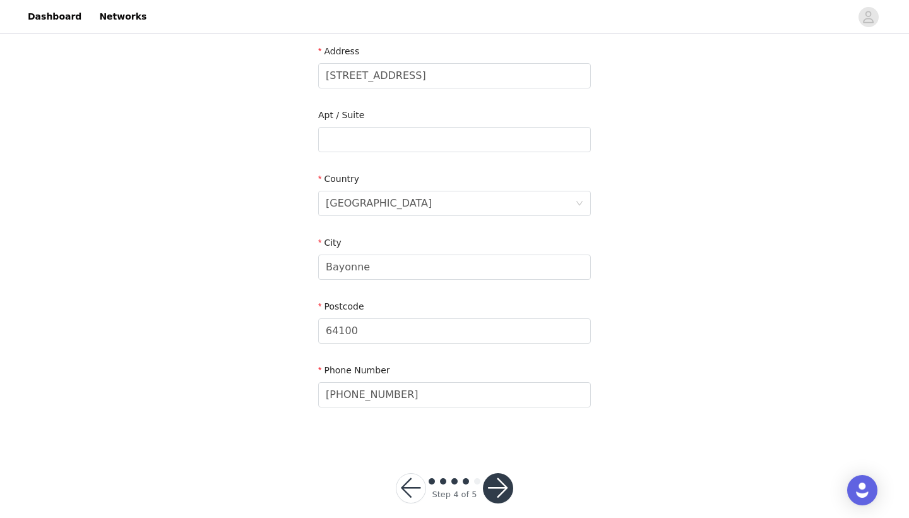
scroll to position [286, 0]
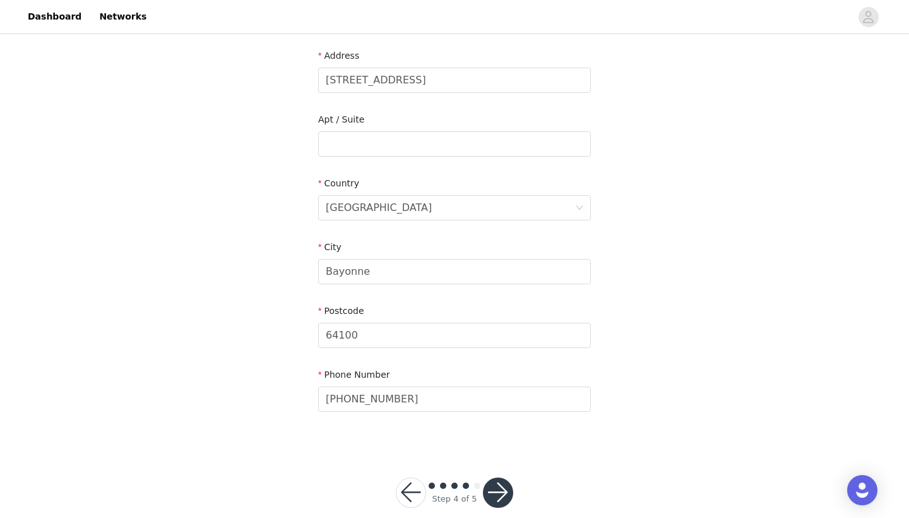
click at [497, 487] on button "button" at bounding box center [498, 492] width 30 height 30
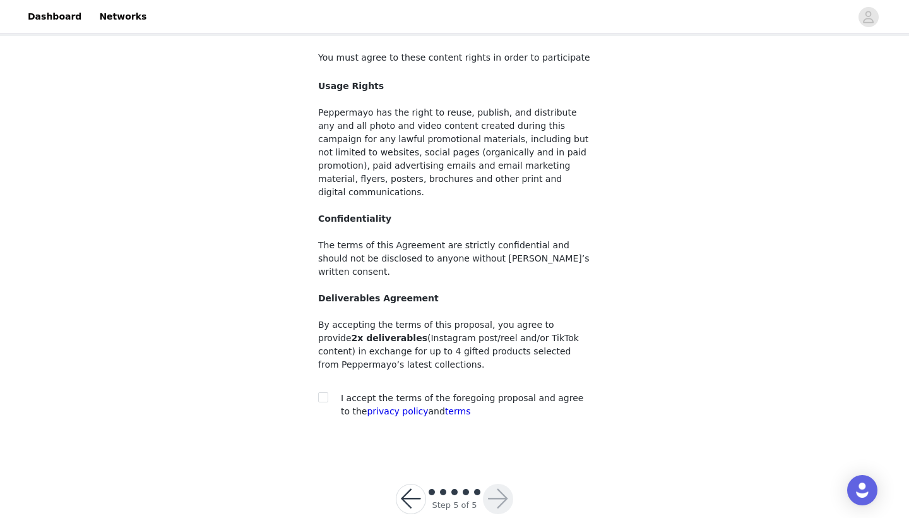
scroll to position [66, 0]
click at [328, 392] on div at bounding box center [327, 398] width 18 height 13
click at [320, 393] on input "checkbox" at bounding box center [322, 397] width 9 height 9
checkbox input "true"
click at [494, 484] on button "button" at bounding box center [498, 499] width 30 height 30
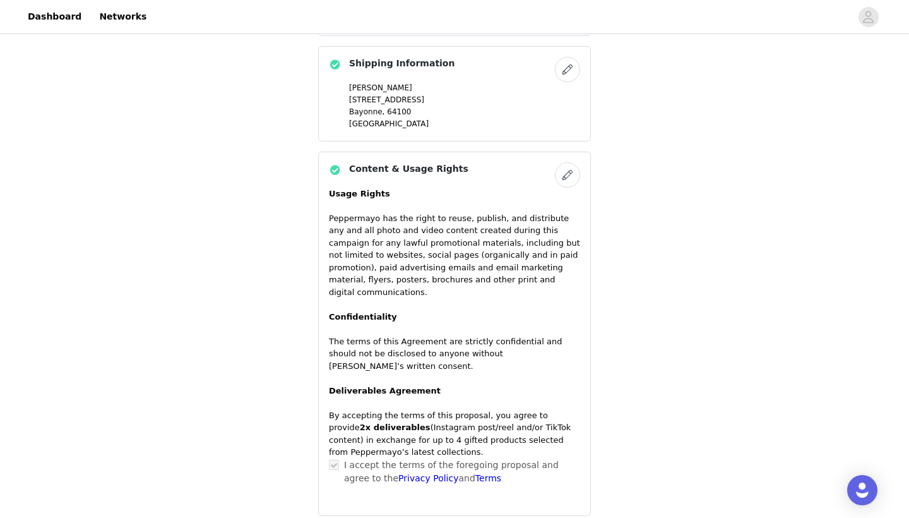
scroll to position [834, 0]
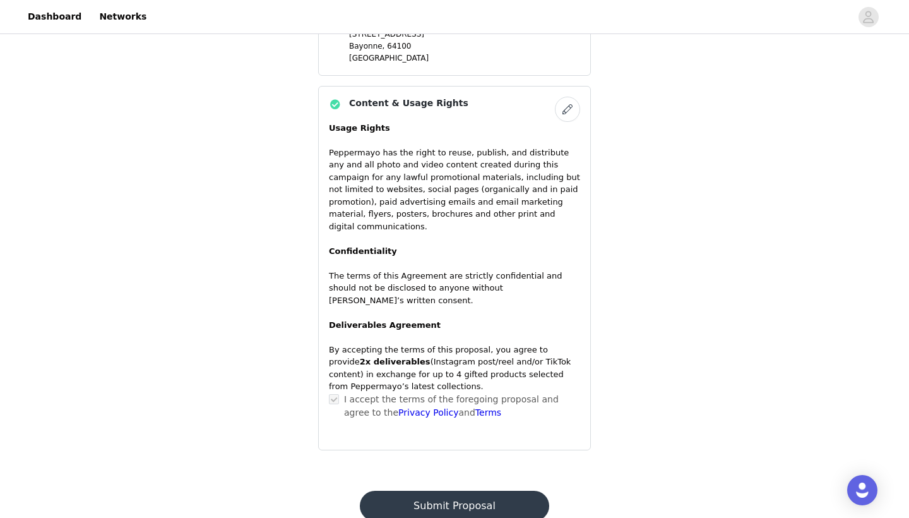
click at [473, 494] on button "Submit Proposal" at bounding box center [454, 505] width 189 height 30
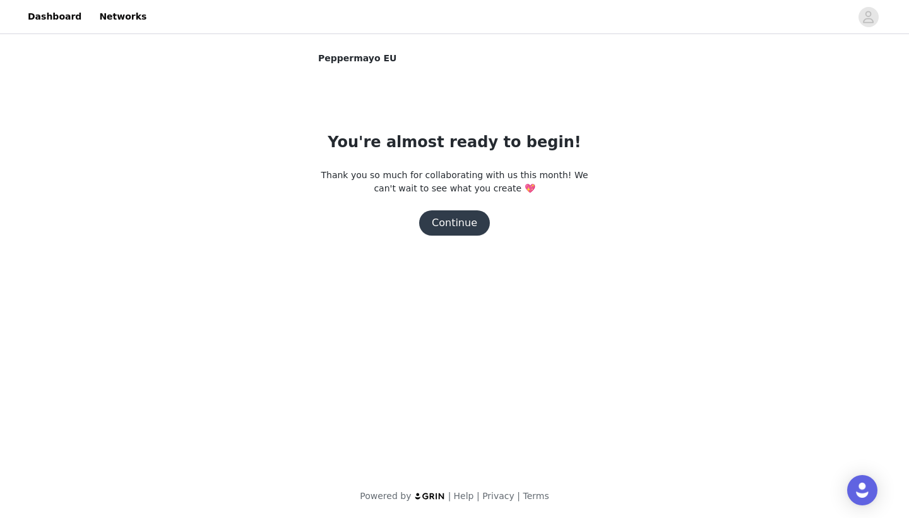
scroll to position [0, 0]
